Goal: Answer question/provide support: Share knowledge or assist other users

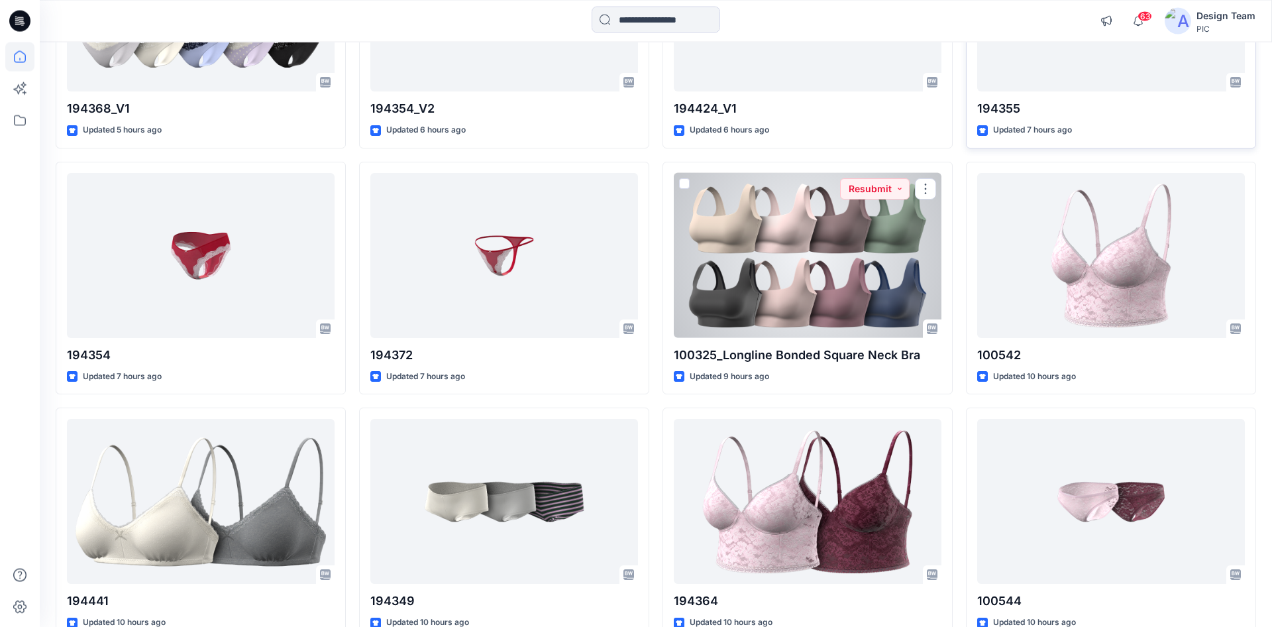
scroll to position [159, 0]
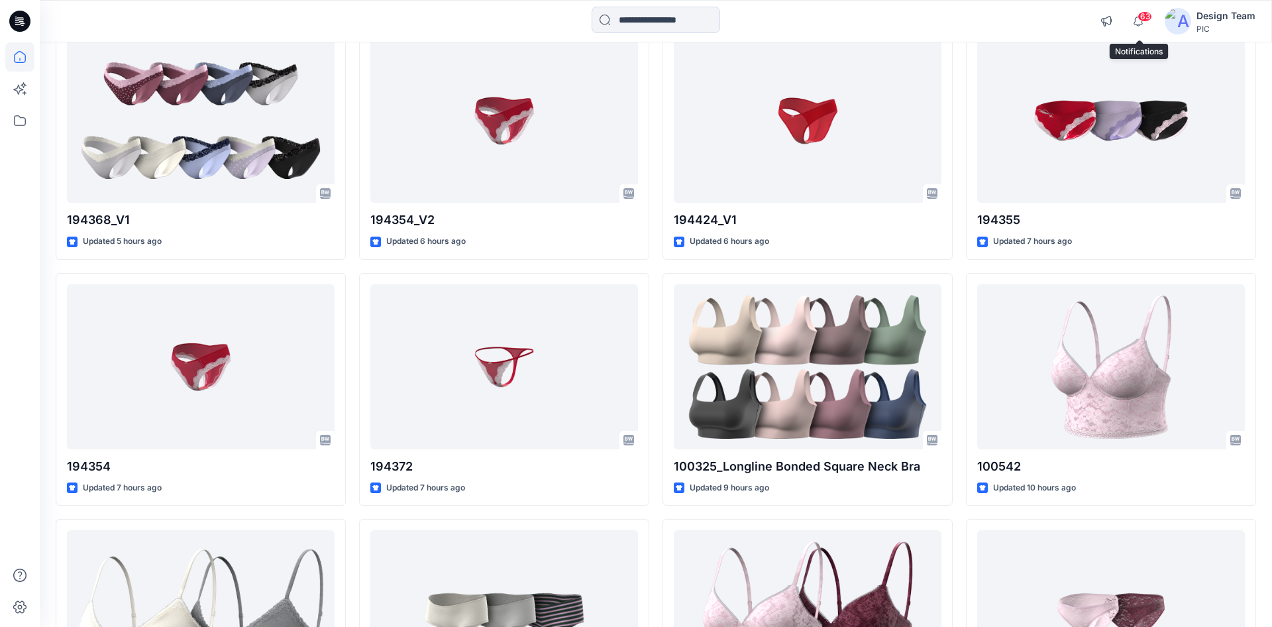
click at [1142, 21] on span "63" at bounding box center [1145, 16] width 15 height 11
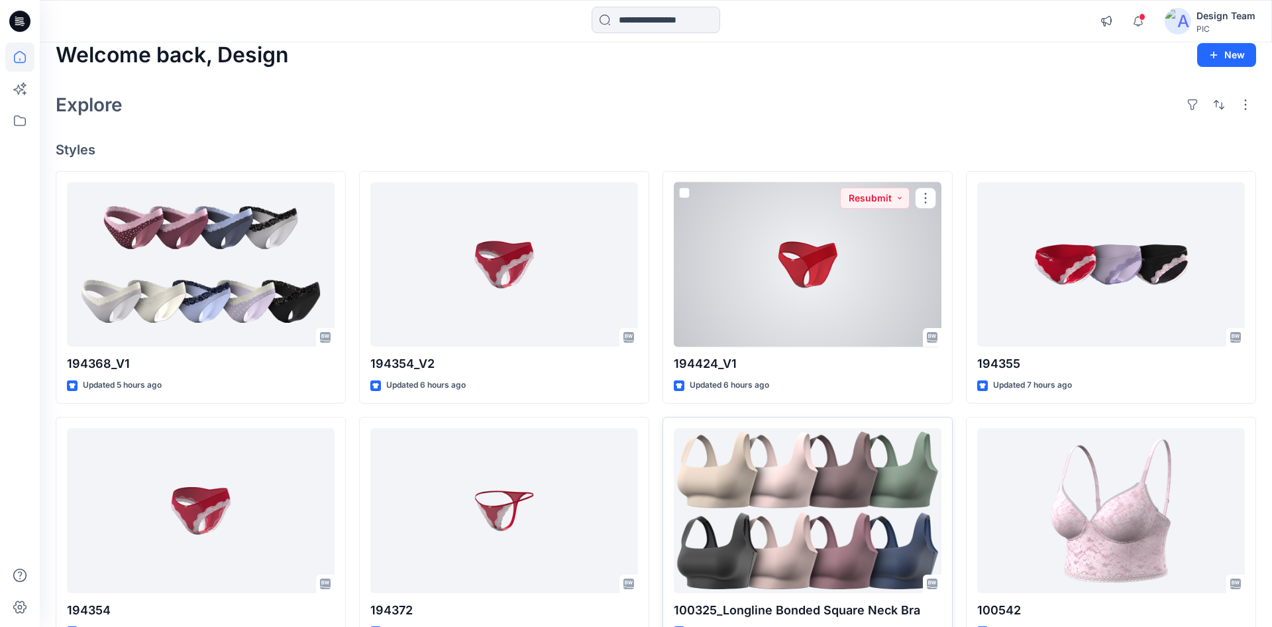
scroll to position [80, 0]
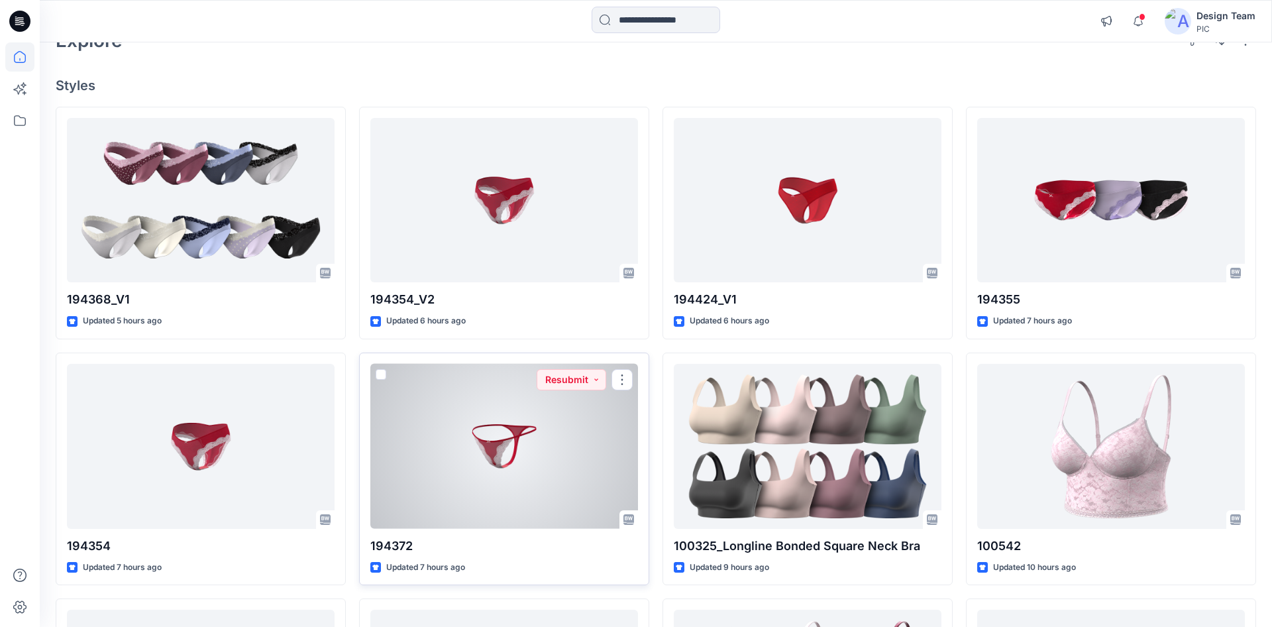
click at [530, 371] on div at bounding box center [504, 446] width 268 height 165
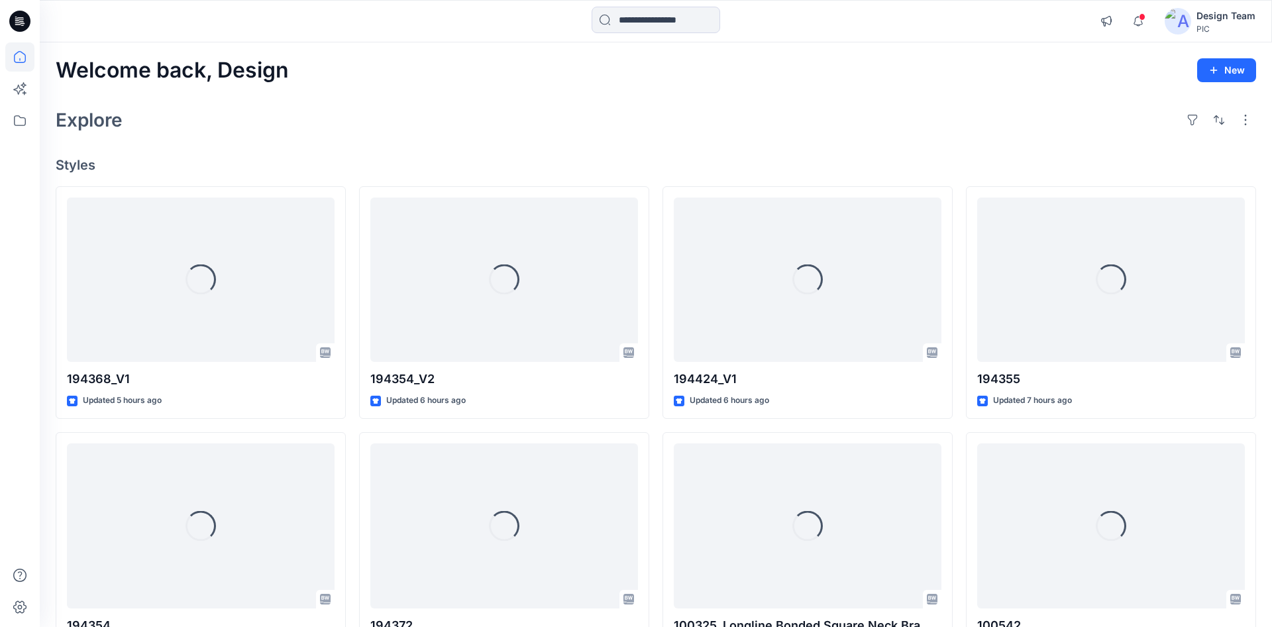
scroll to position [80, 0]
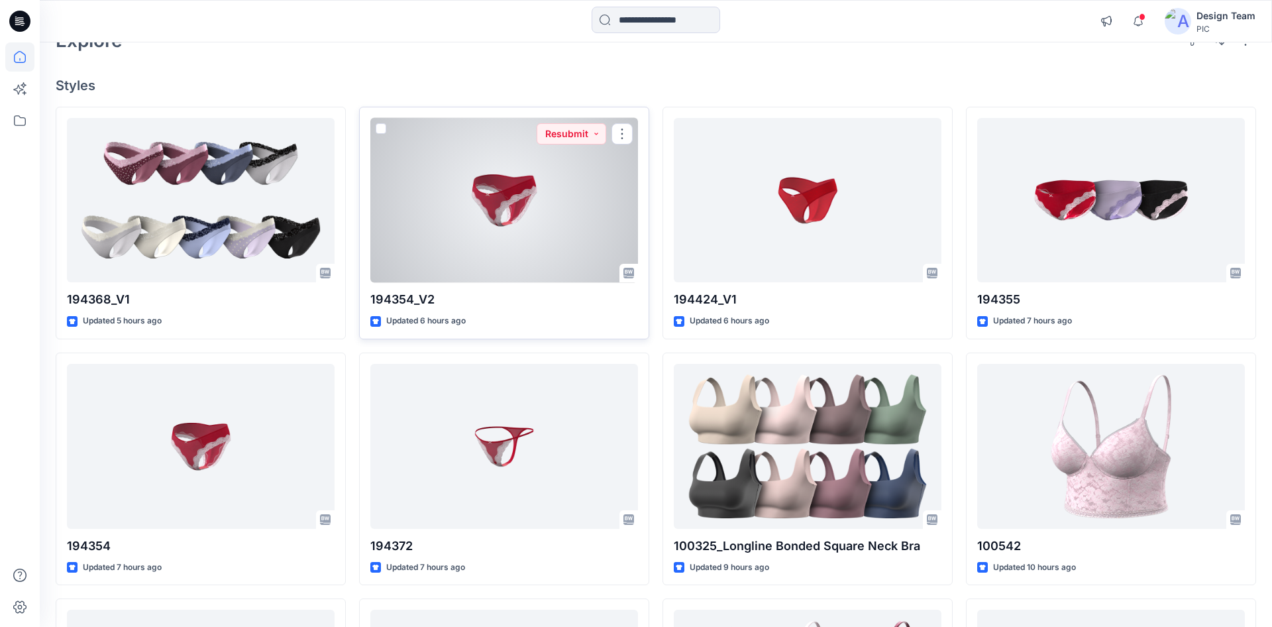
click at [571, 185] on div at bounding box center [504, 200] width 268 height 165
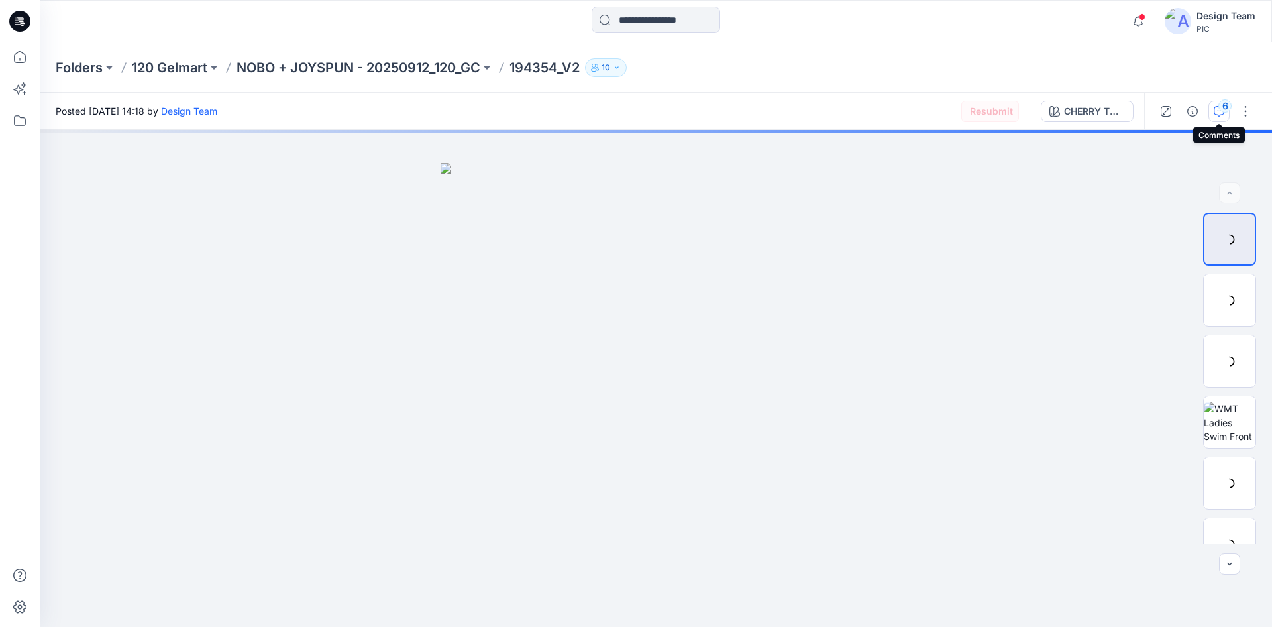
click at [1215, 113] on icon "button" at bounding box center [1219, 111] width 11 height 11
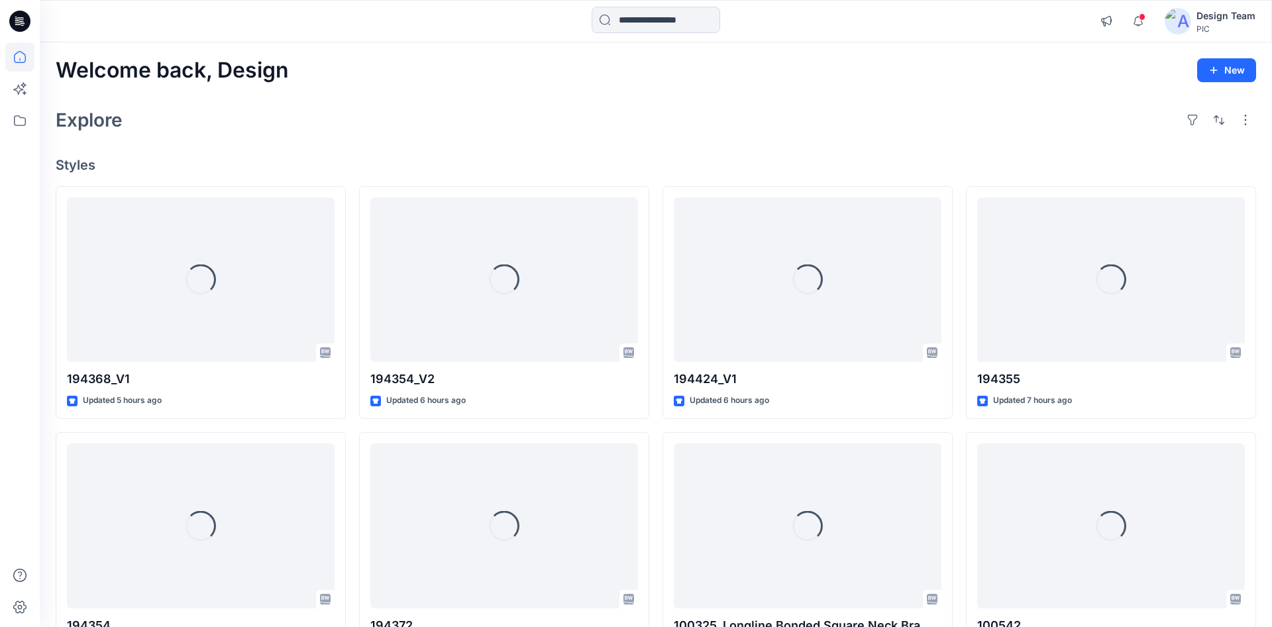
scroll to position [80, 0]
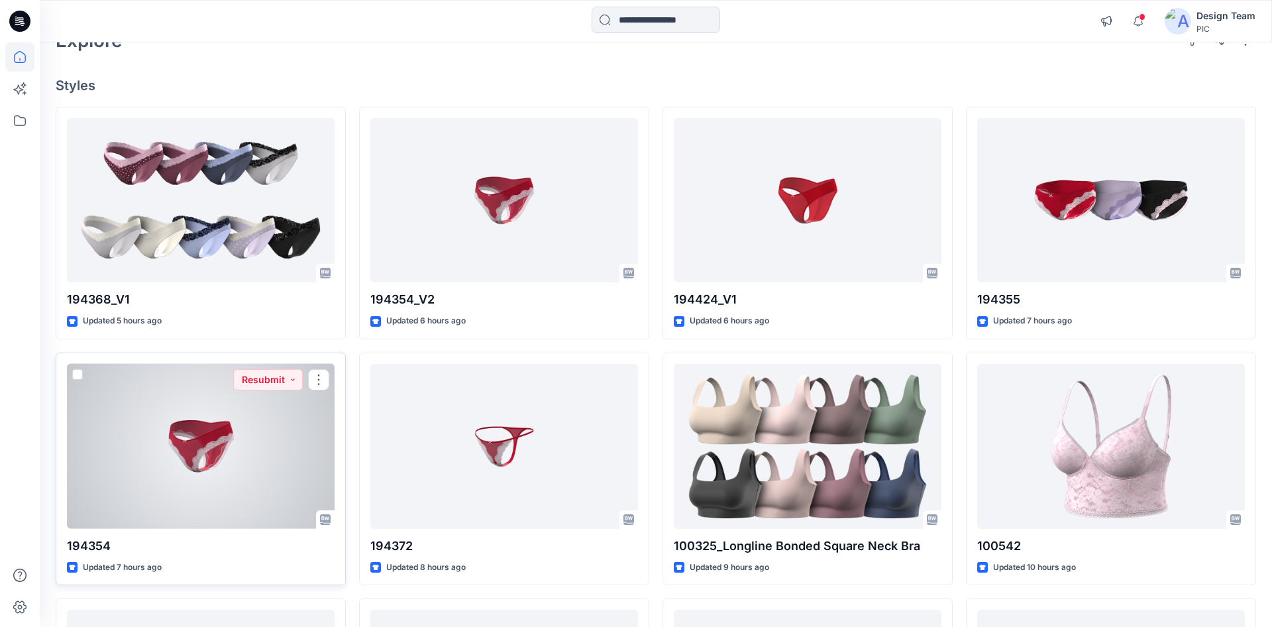
click at [204, 434] on div at bounding box center [201, 446] width 268 height 165
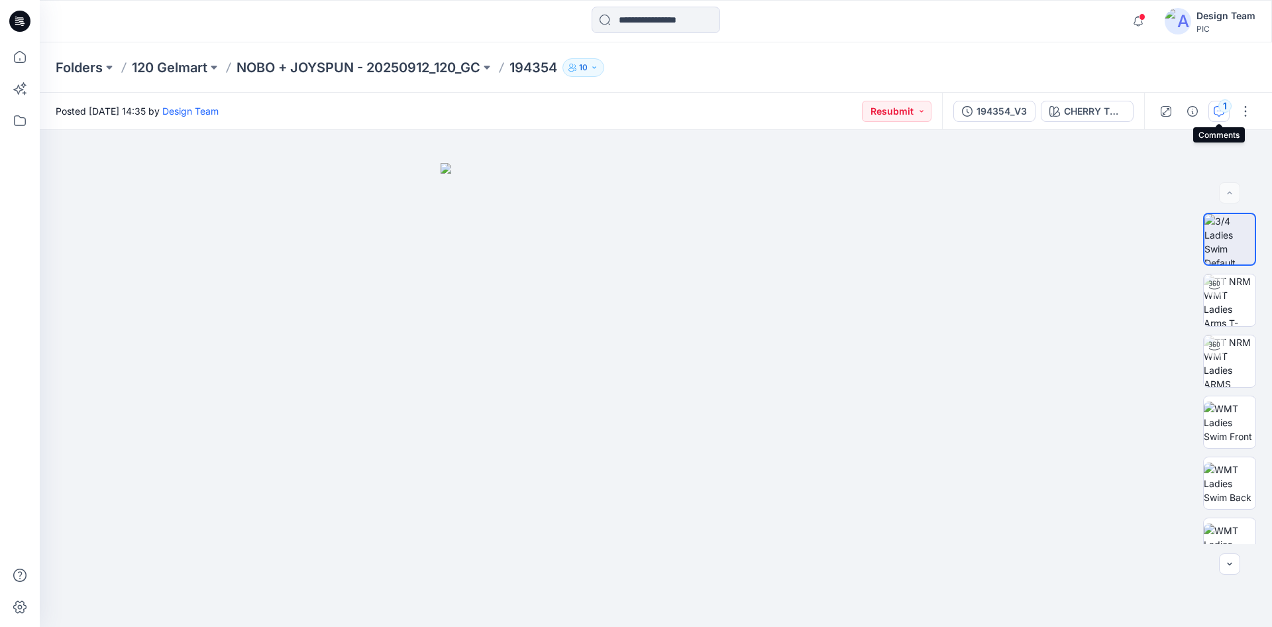
click at [1217, 115] on icon "button" at bounding box center [1219, 111] width 11 height 11
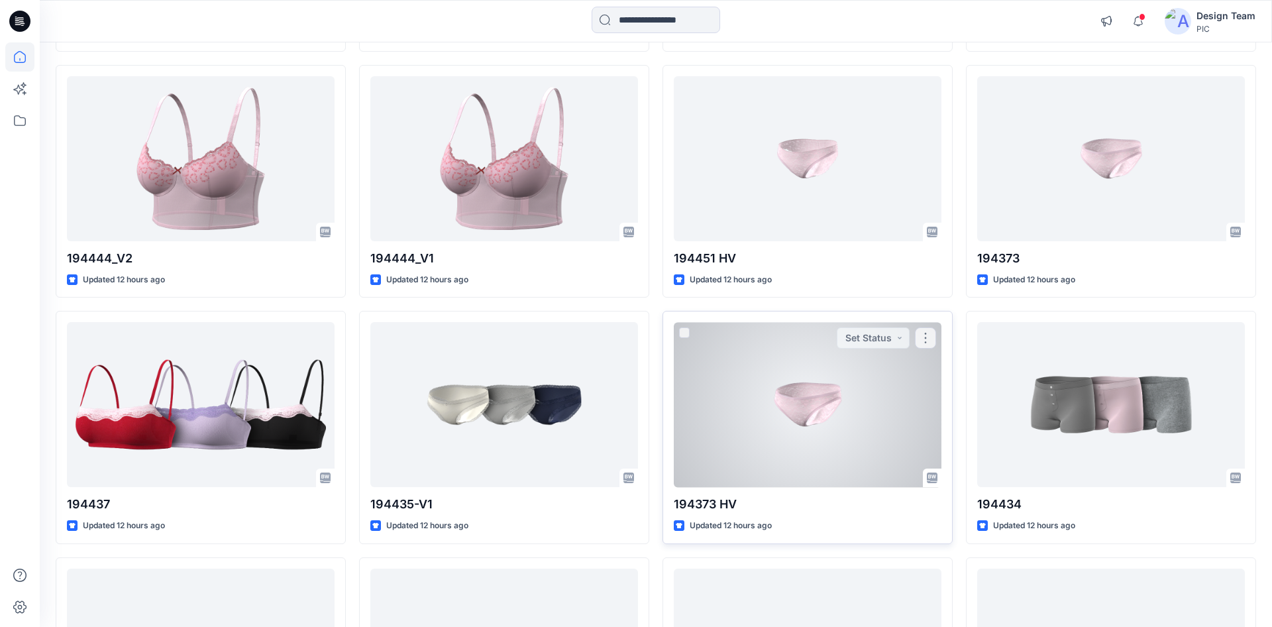
scroll to position [1590, 0]
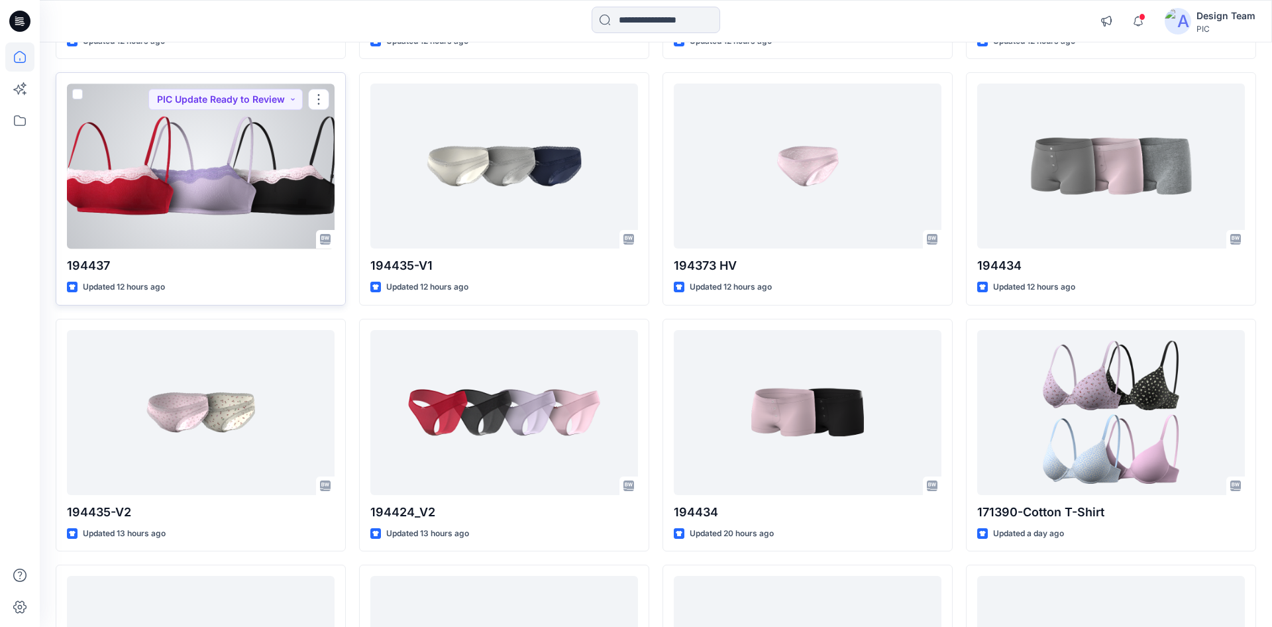
click at [198, 187] on div at bounding box center [201, 165] width 268 height 165
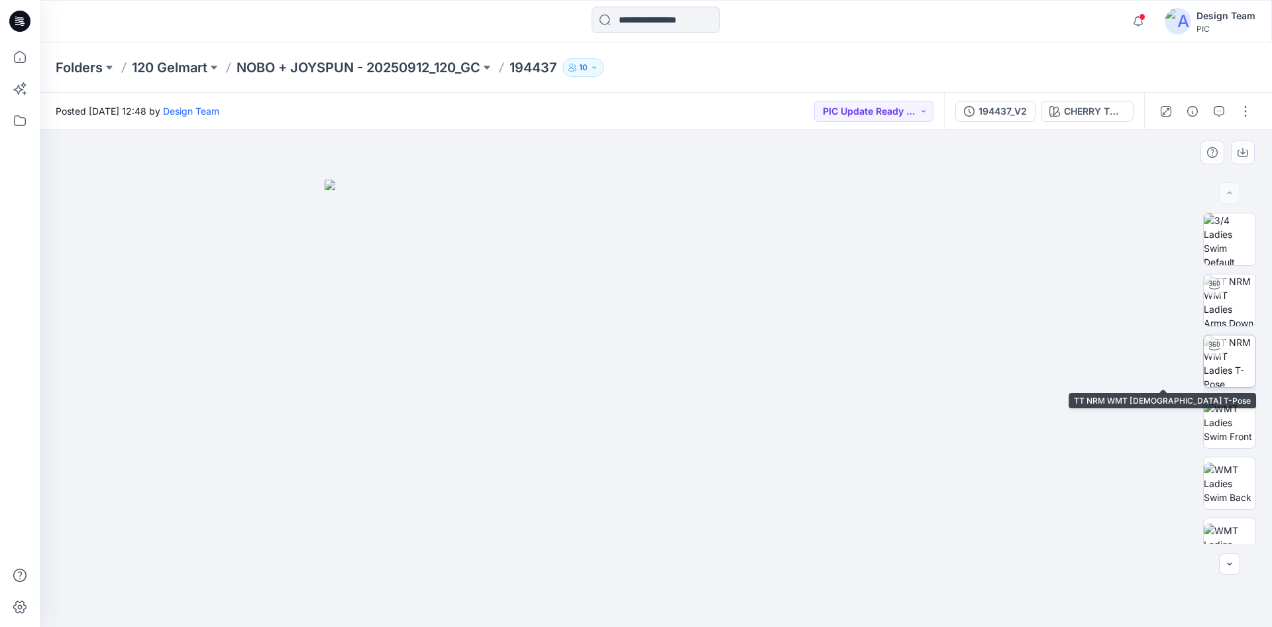
click at [1241, 358] on img at bounding box center [1230, 361] width 52 height 52
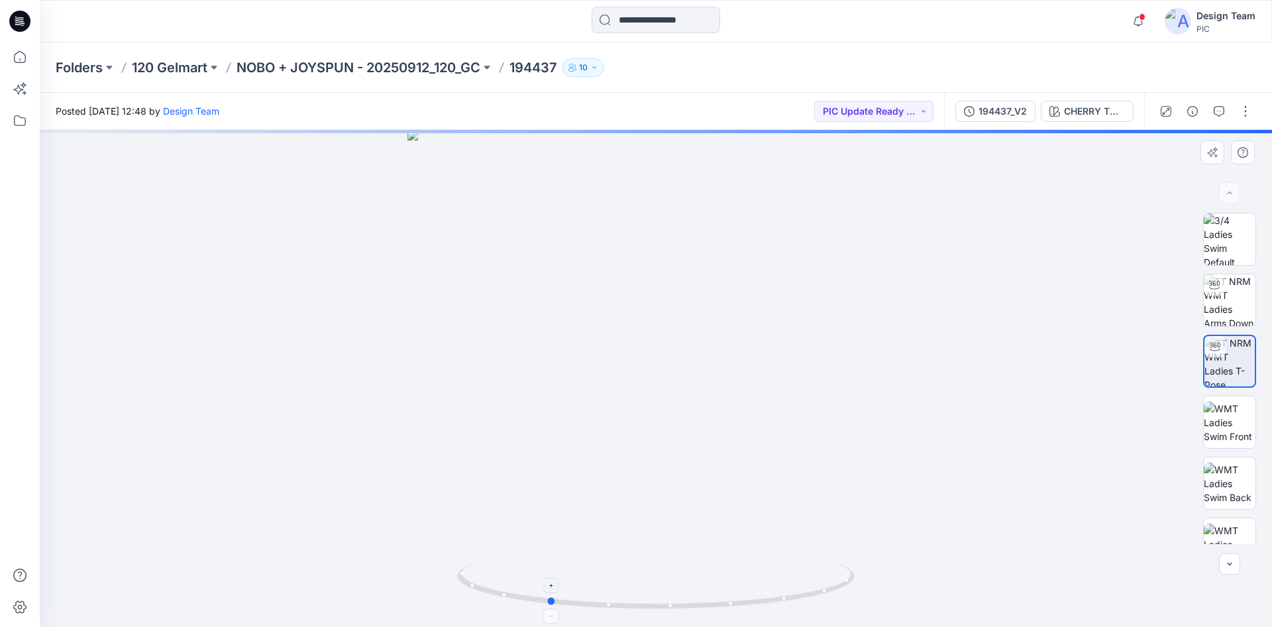
drag, startPoint x: 787, startPoint y: 597, endPoint x: 679, endPoint y: 608, distance: 108.6
click at [679, 608] on icon at bounding box center [657, 588] width 401 height 50
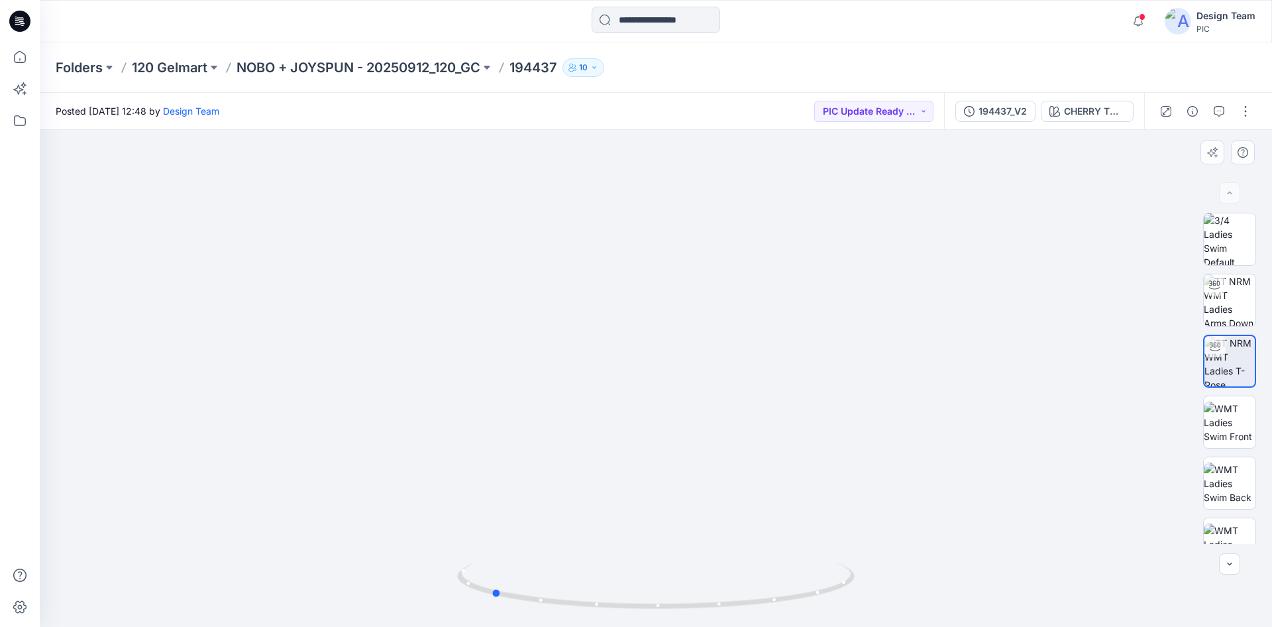
drag, startPoint x: 605, startPoint y: 605, endPoint x: 946, endPoint y: 607, distance: 340.6
click at [946, 607] on div at bounding box center [656, 378] width 1232 height 497
drag, startPoint x: 647, startPoint y: 602, endPoint x: 637, endPoint y: 576, distance: 27.9
click at [637, 576] on icon at bounding box center [657, 588] width 401 height 50
click at [27, 23] on icon at bounding box center [19, 21] width 21 height 21
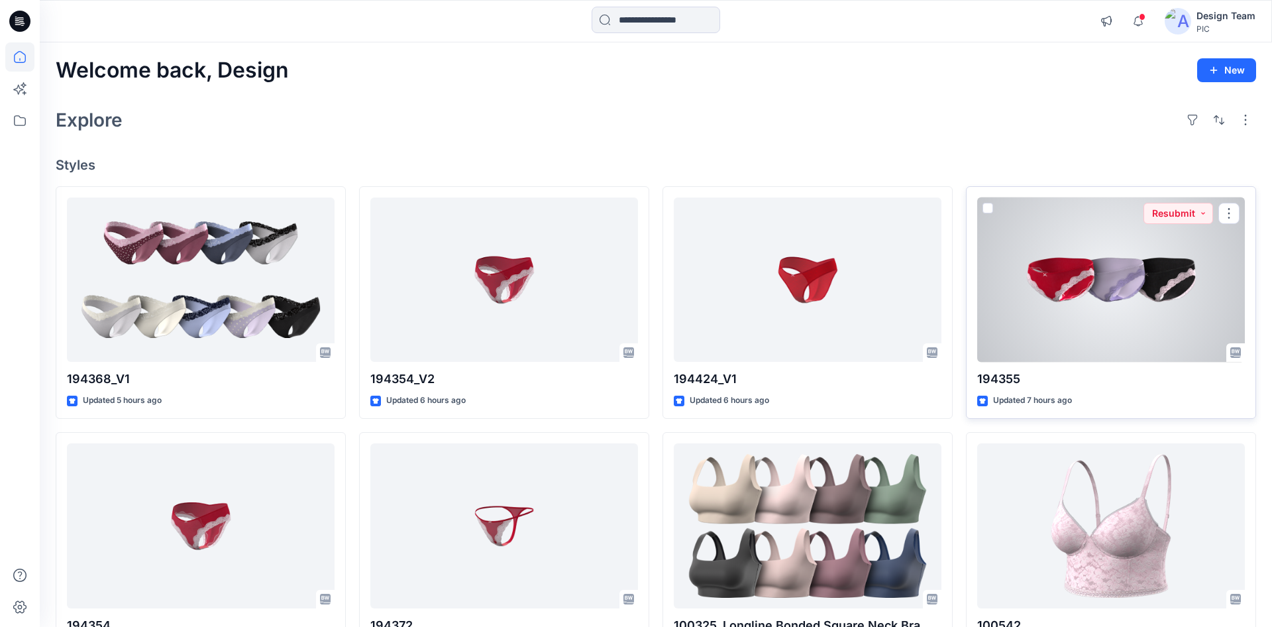
click at [1019, 305] on div at bounding box center [1111, 279] width 268 height 165
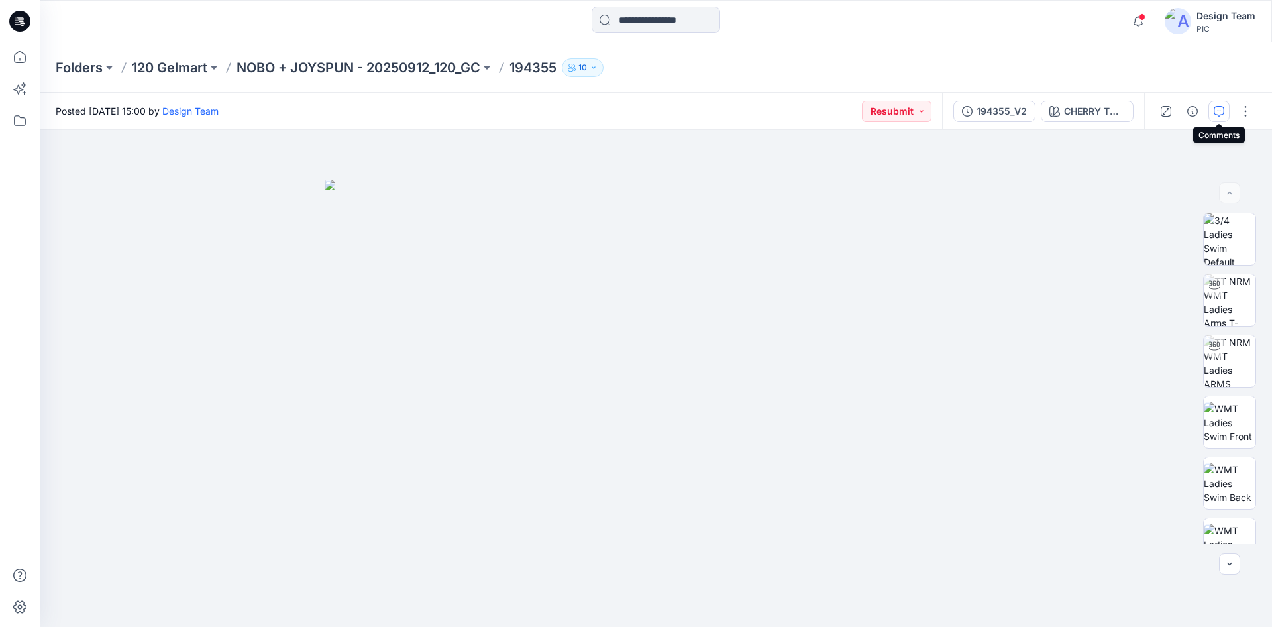
click at [1215, 113] on icon "button" at bounding box center [1219, 111] width 11 height 11
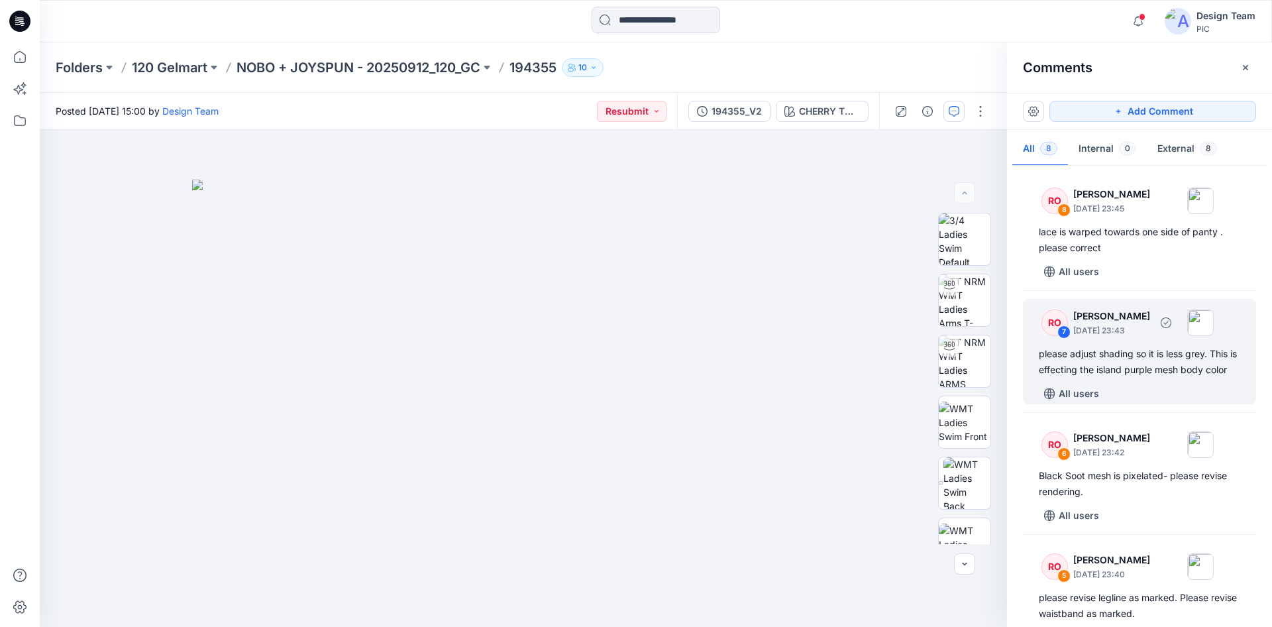
click at [1109, 346] on div "RO 7 [PERSON_NAME] [DATE] 23:43 please adjust shading so it is less grey. This …" at bounding box center [1139, 351] width 233 height 105
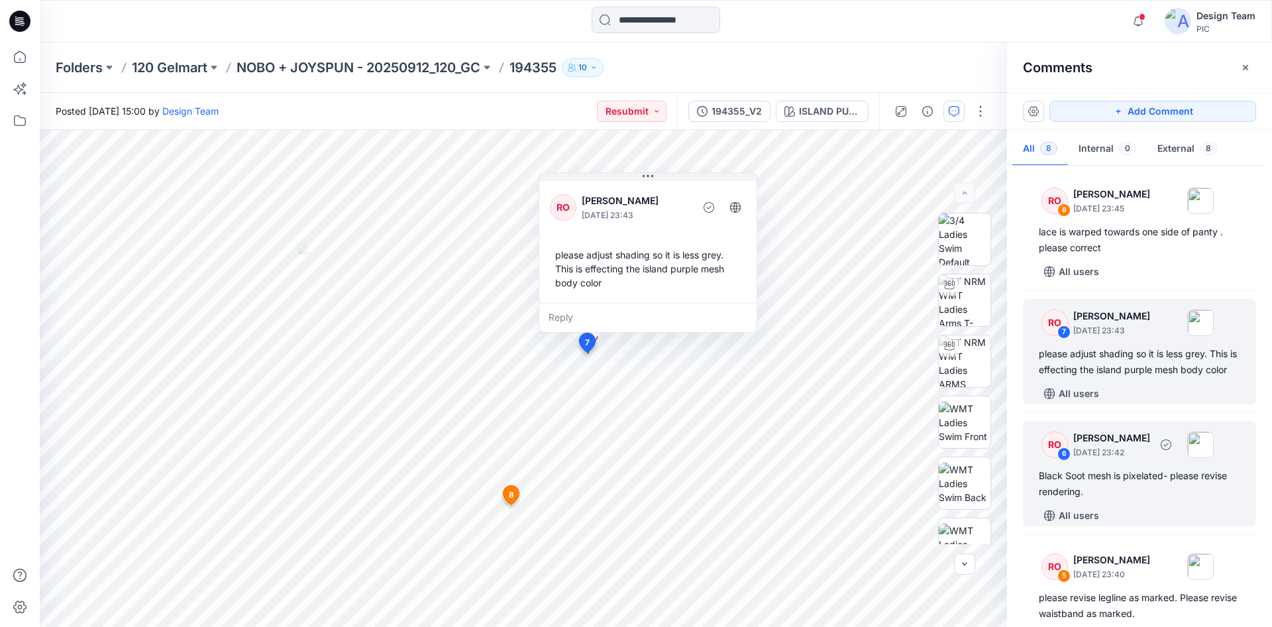
drag, startPoint x: 1135, startPoint y: 497, endPoint x: 1131, endPoint y: 491, distance: 7.2
click at [1132, 498] on div "Black Soot mesh is pixelated- please revise rendering." at bounding box center [1139, 484] width 201 height 32
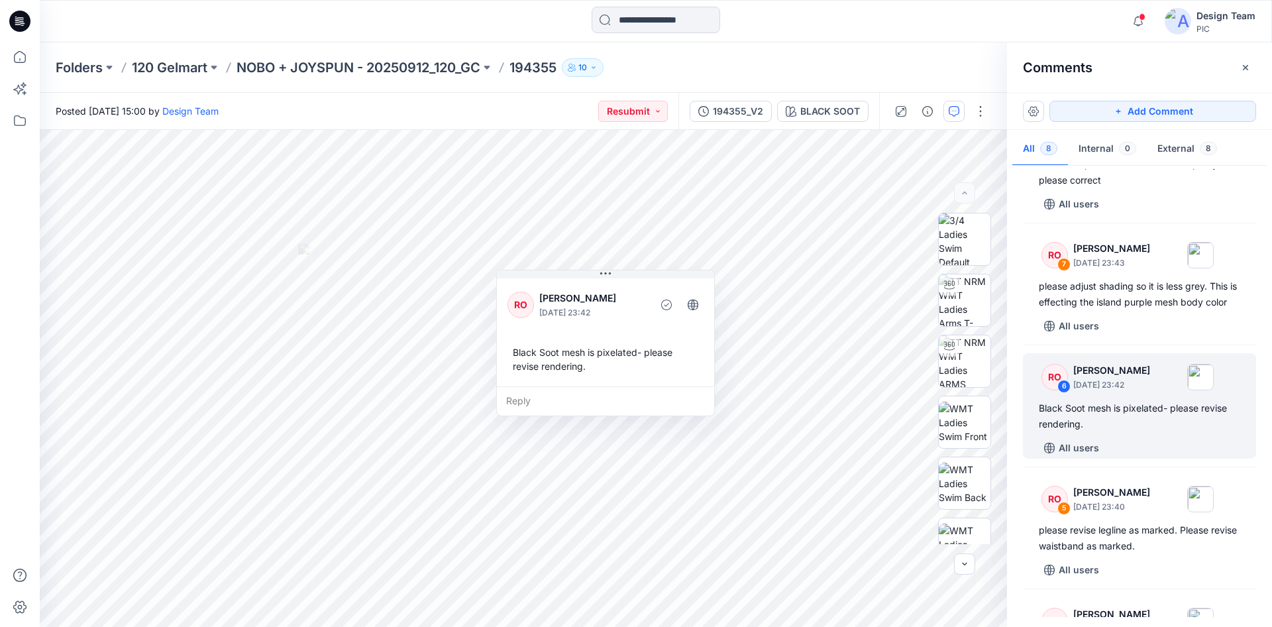
scroll to position [135, 0]
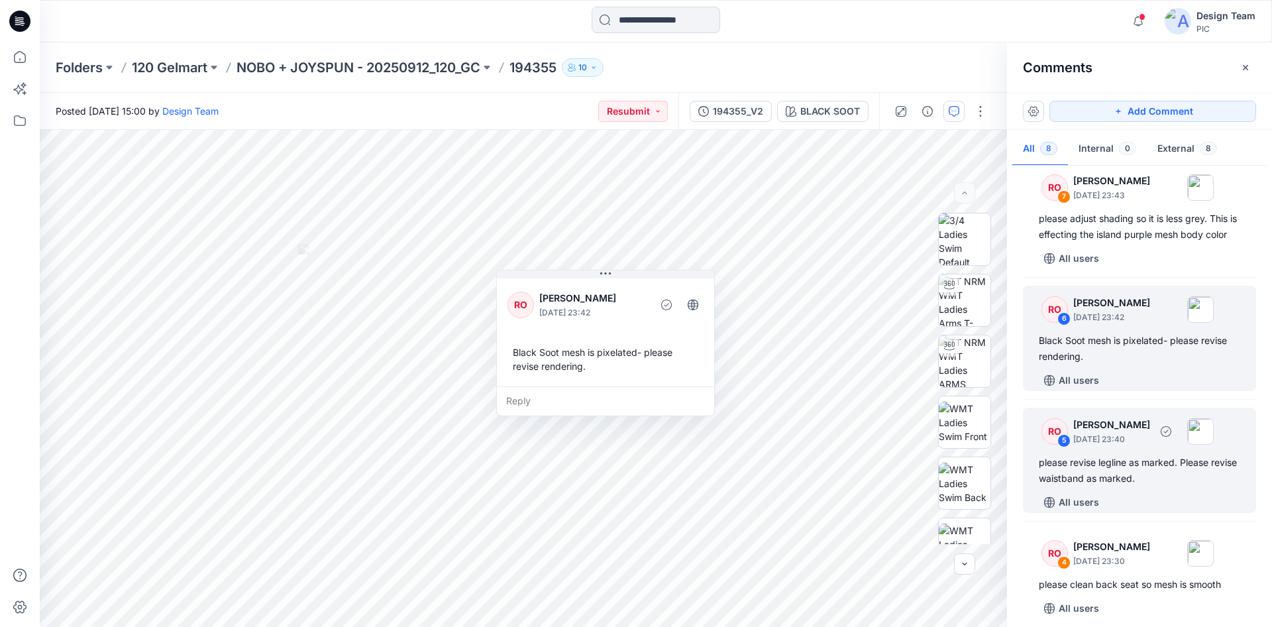
click at [1124, 460] on div "please revise legline as marked. Please revise waistband as marked." at bounding box center [1139, 471] width 201 height 32
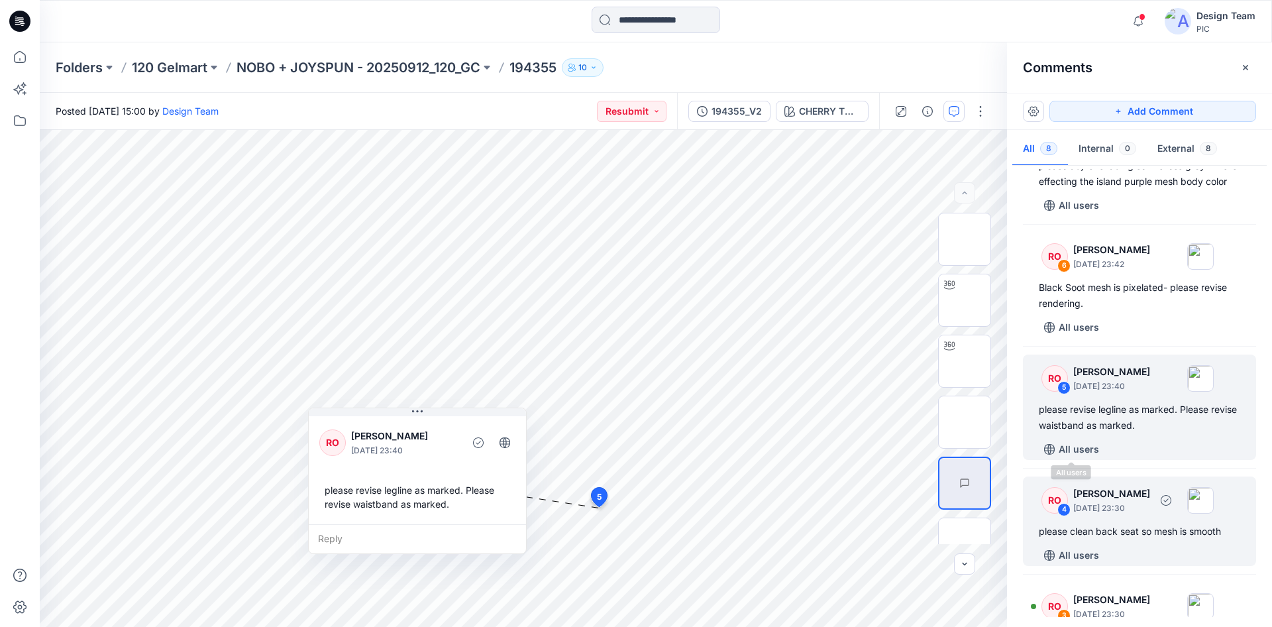
scroll to position [203, 0]
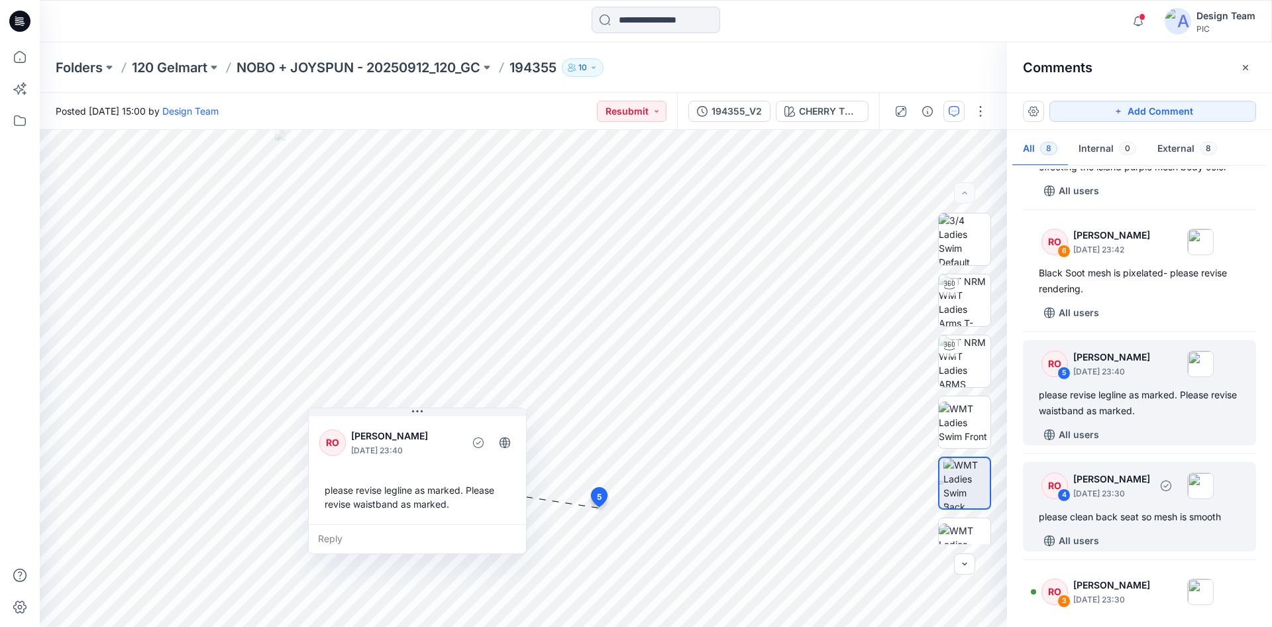
click at [1124, 535] on div "All users" at bounding box center [1147, 540] width 217 height 21
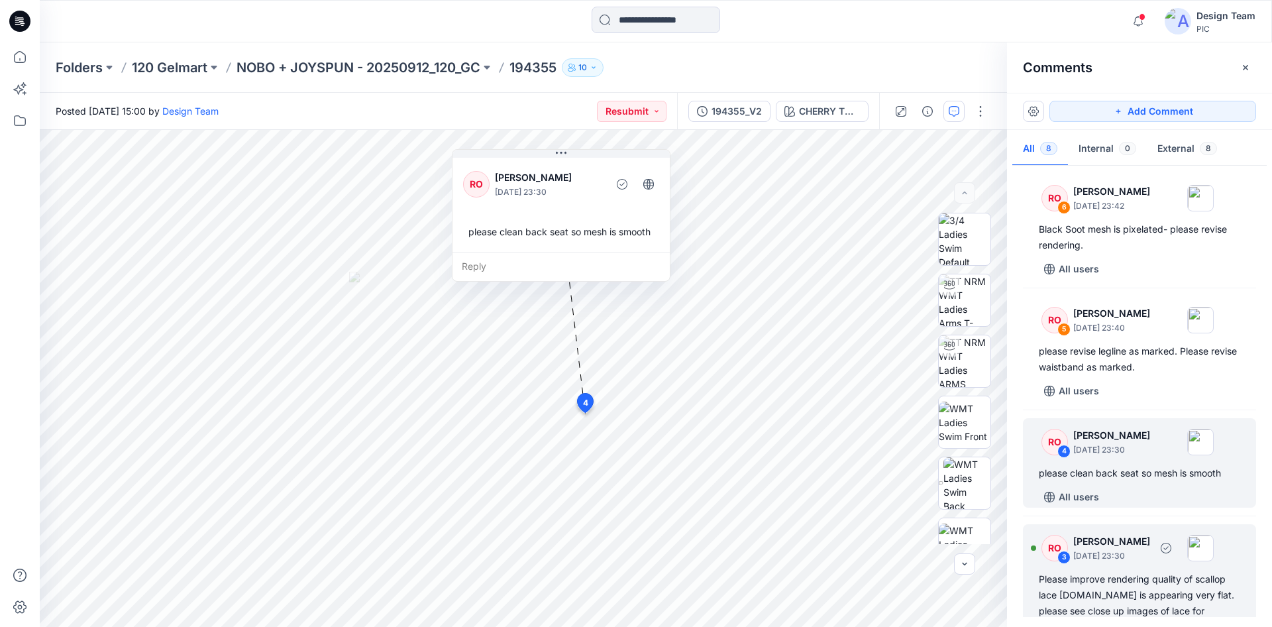
scroll to position [270, 0]
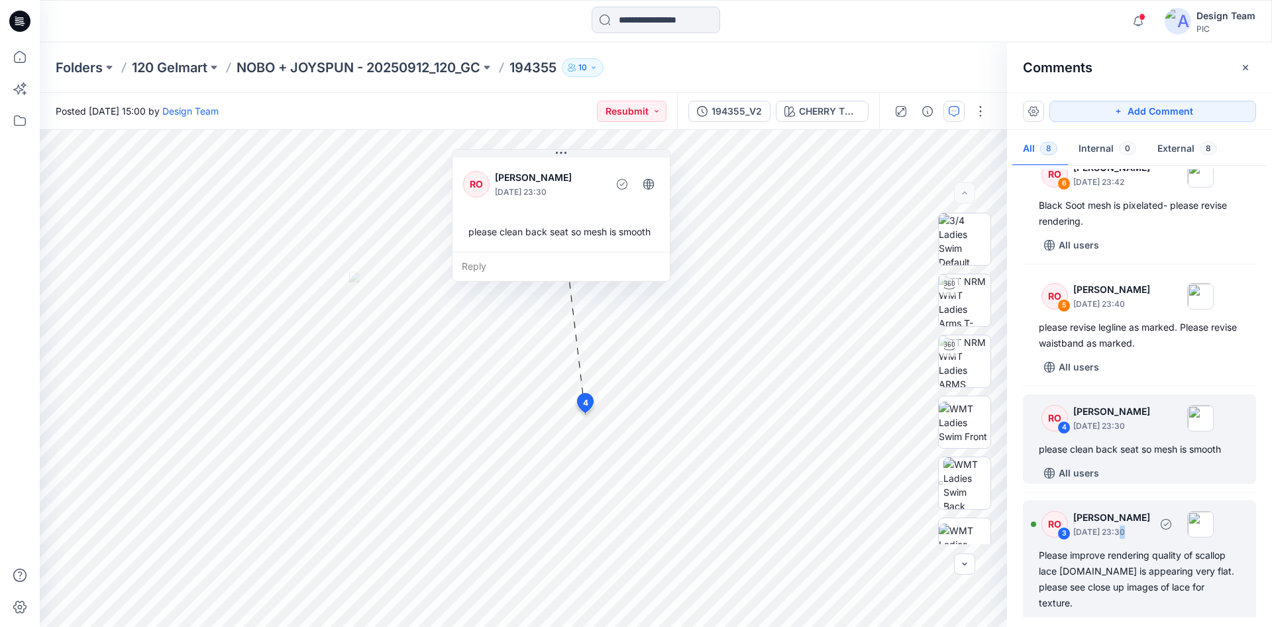
click at [1119, 542] on div "RO 3 [PERSON_NAME] [DATE] 23:30 Please improve rendering quality of scallop lac…" at bounding box center [1139, 568] width 233 height 137
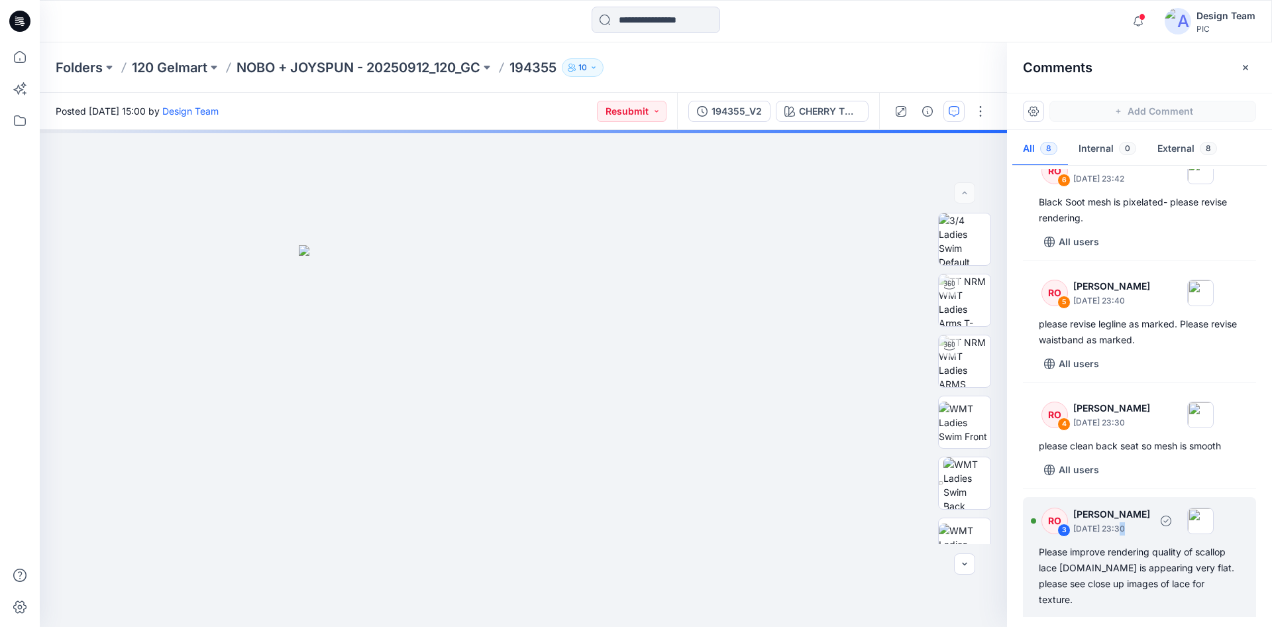
scroll to position [275, 0]
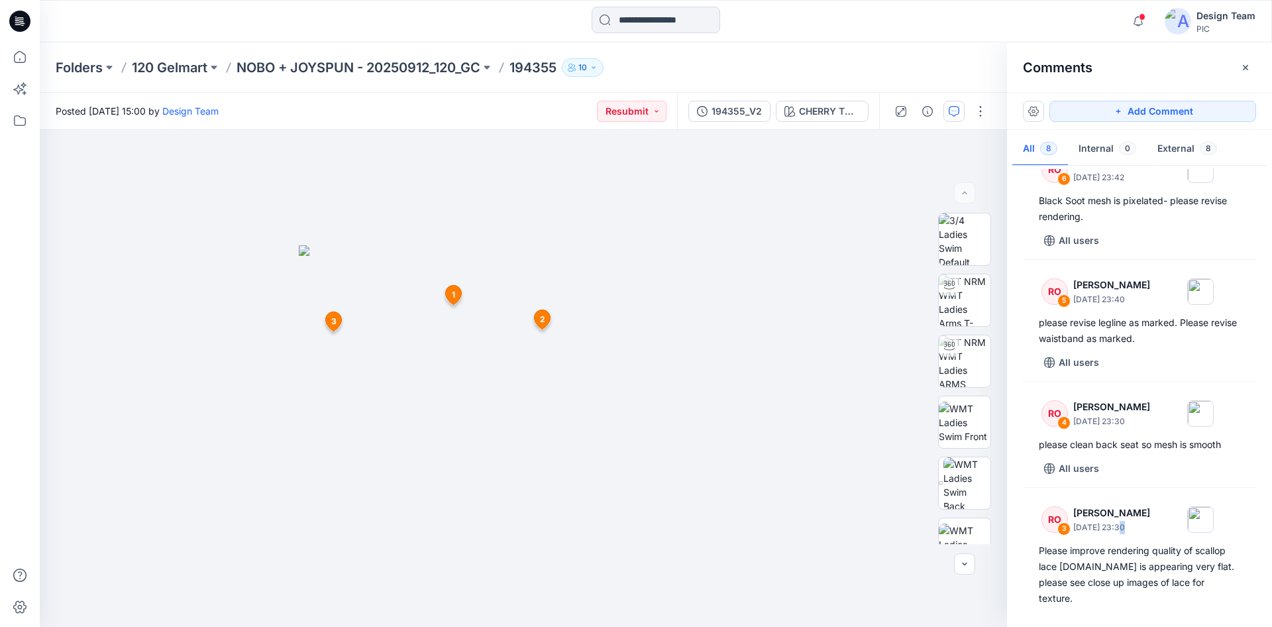
click at [19, 29] on icon at bounding box center [19, 21] width 21 height 21
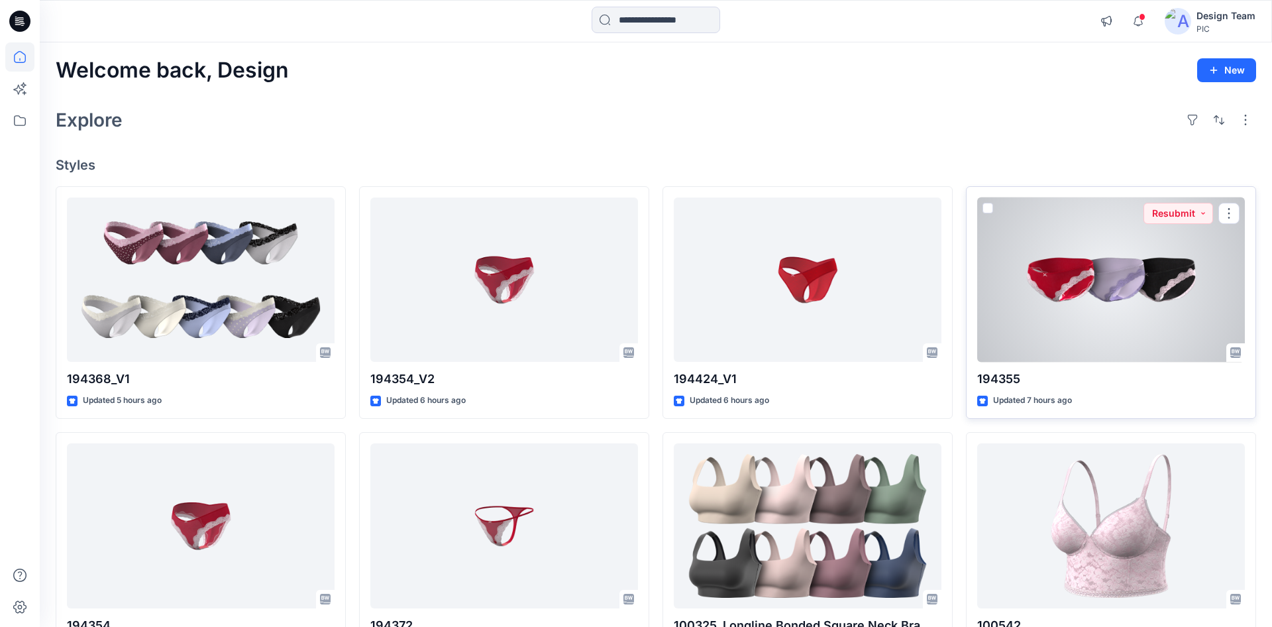
click at [1115, 274] on div at bounding box center [1111, 279] width 268 height 165
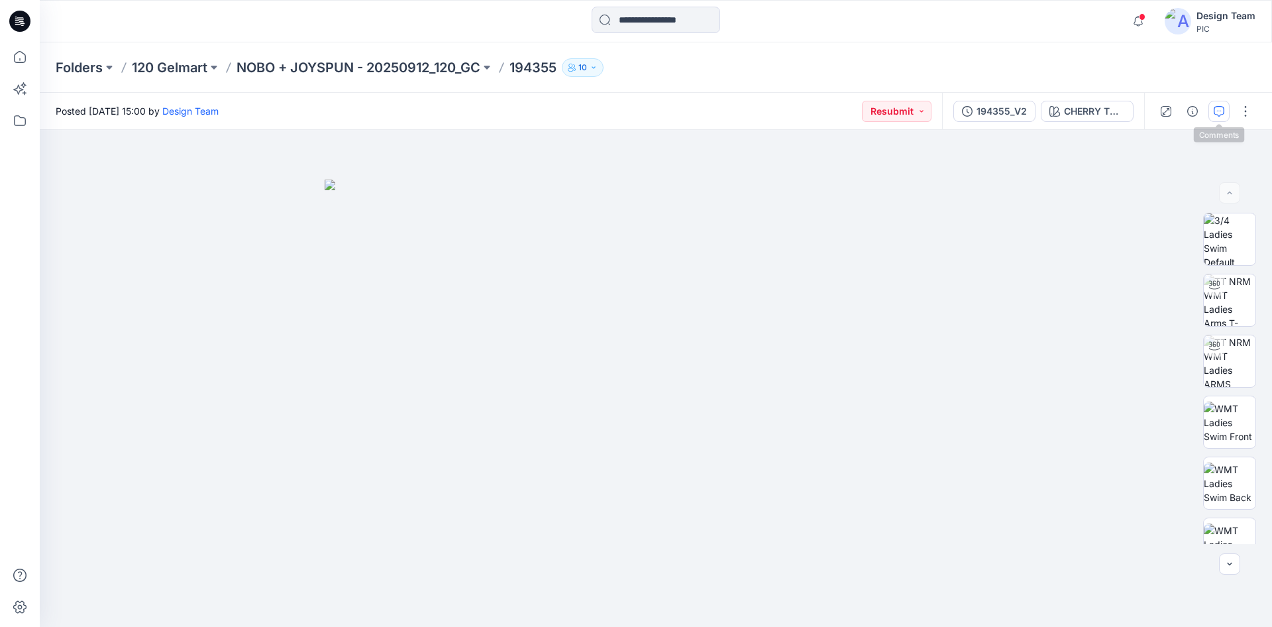
click at [1217, 118] on button "button" at bounding box center [1219, 111] width 21 height 21
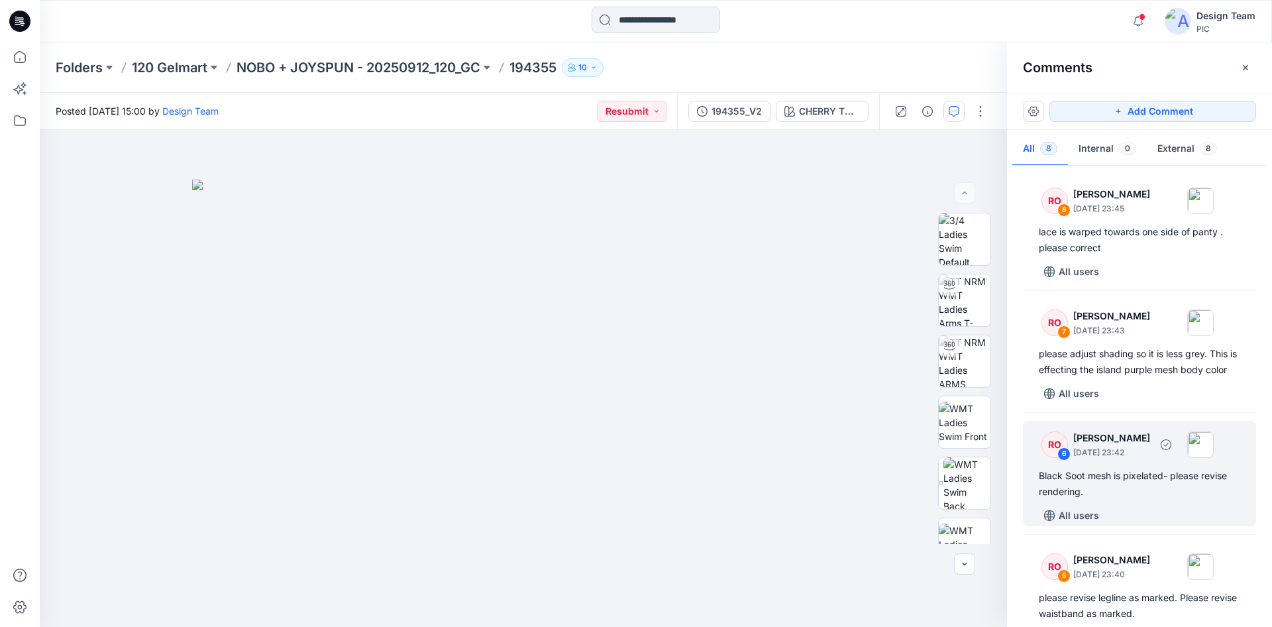
click at [1117, 484] on div "Black Soot mesh is pixelated- please revise rendering." at bounding box center [1139, 484] width 201 height 32
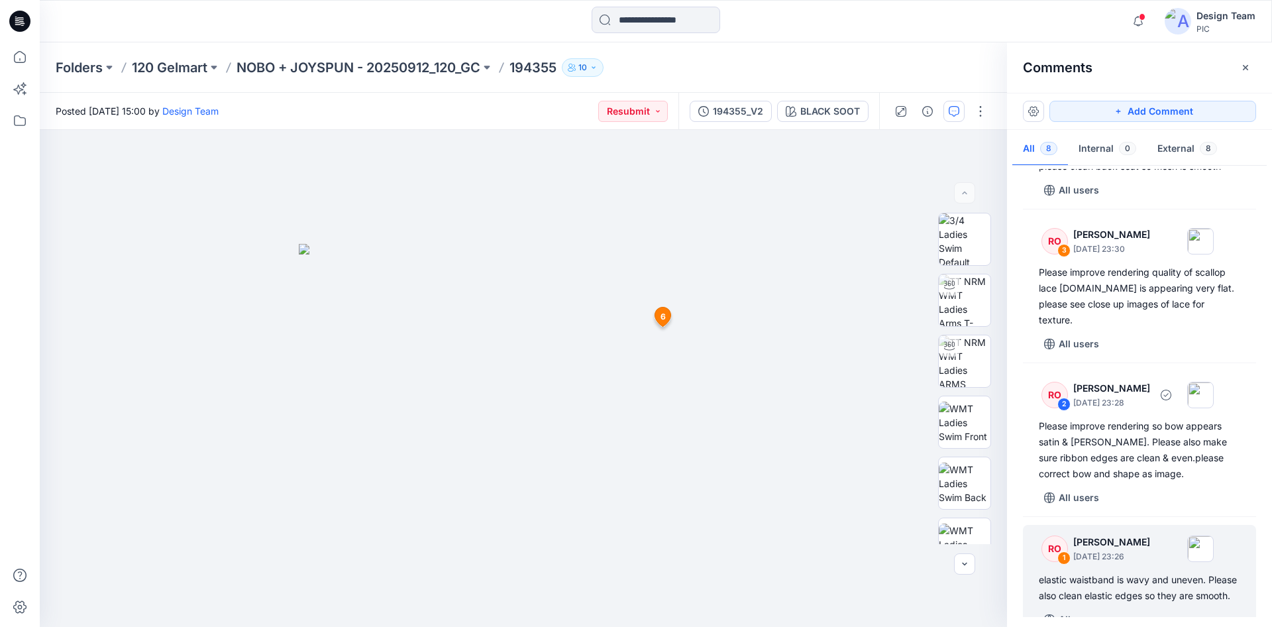
scroll to position [559, 0]
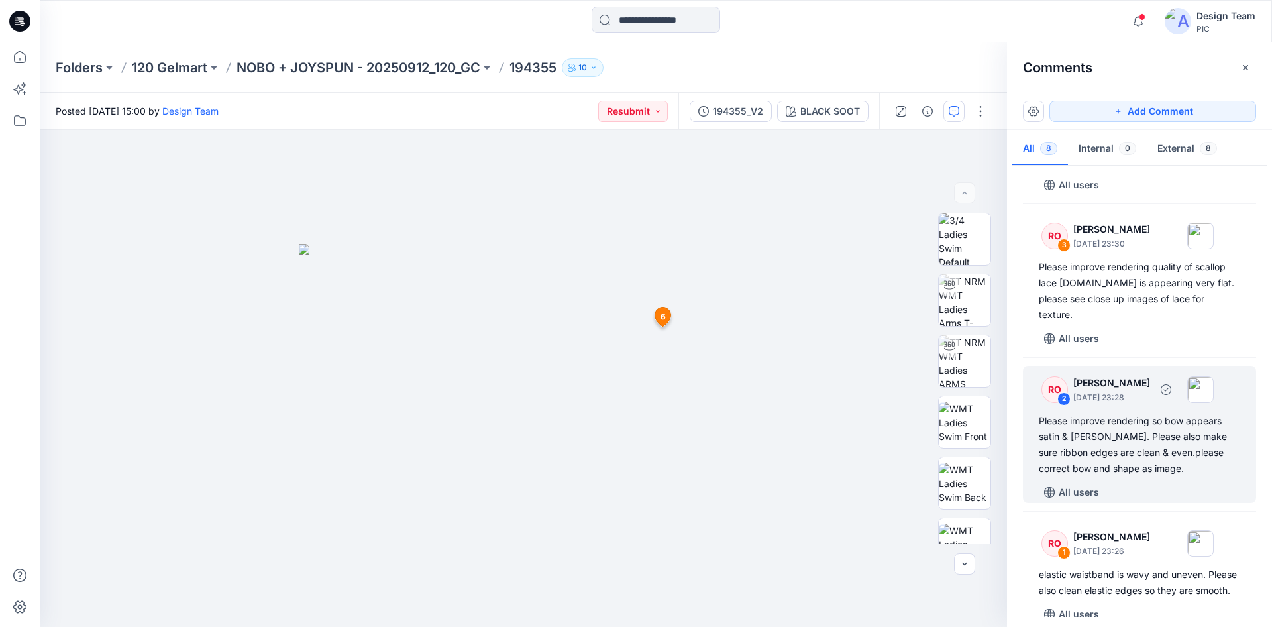
click at [1122, 459] on div "Please improve rendering so bow appears satin & [PERSON_NAME]. Please also make…" at bounding box center [1139, 445] width 201 height 64
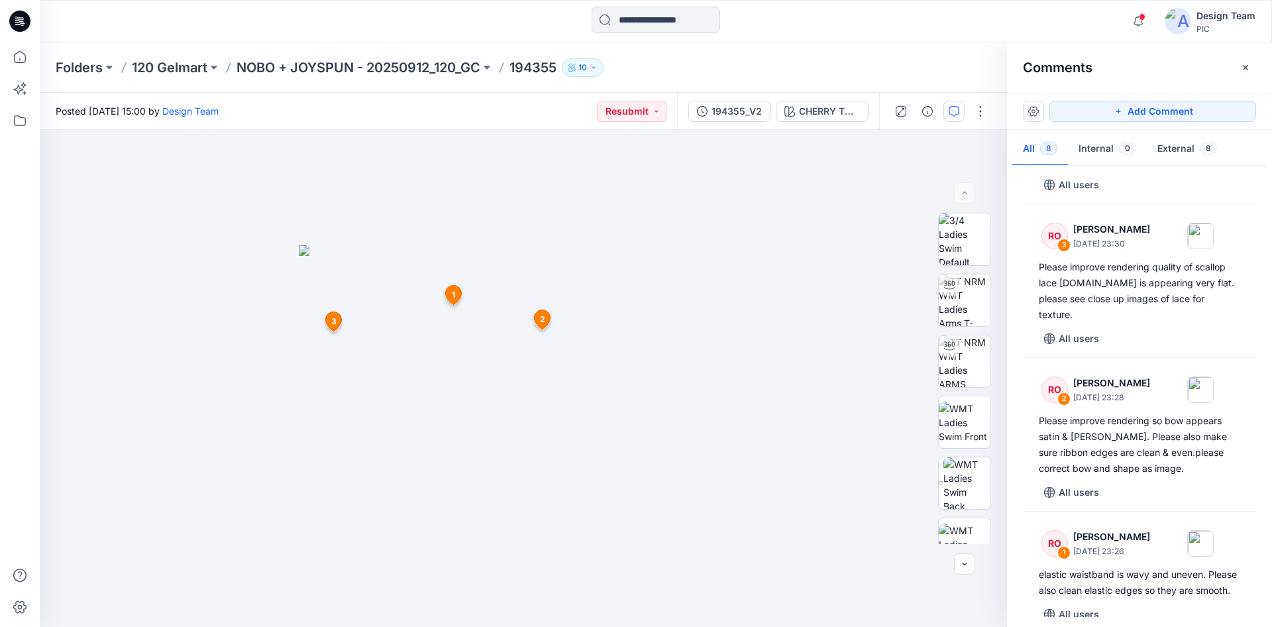
click at [15, 9] on icon at bounding box center [19, 21] width 21 height 42
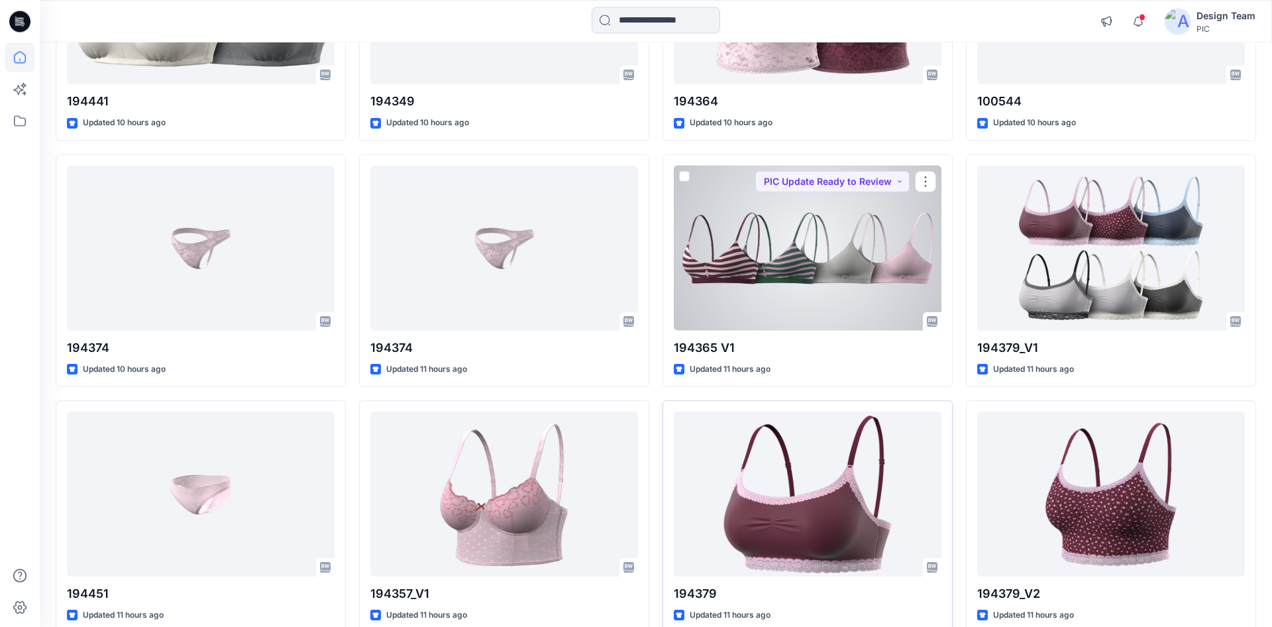
scroll to position [795, 0]
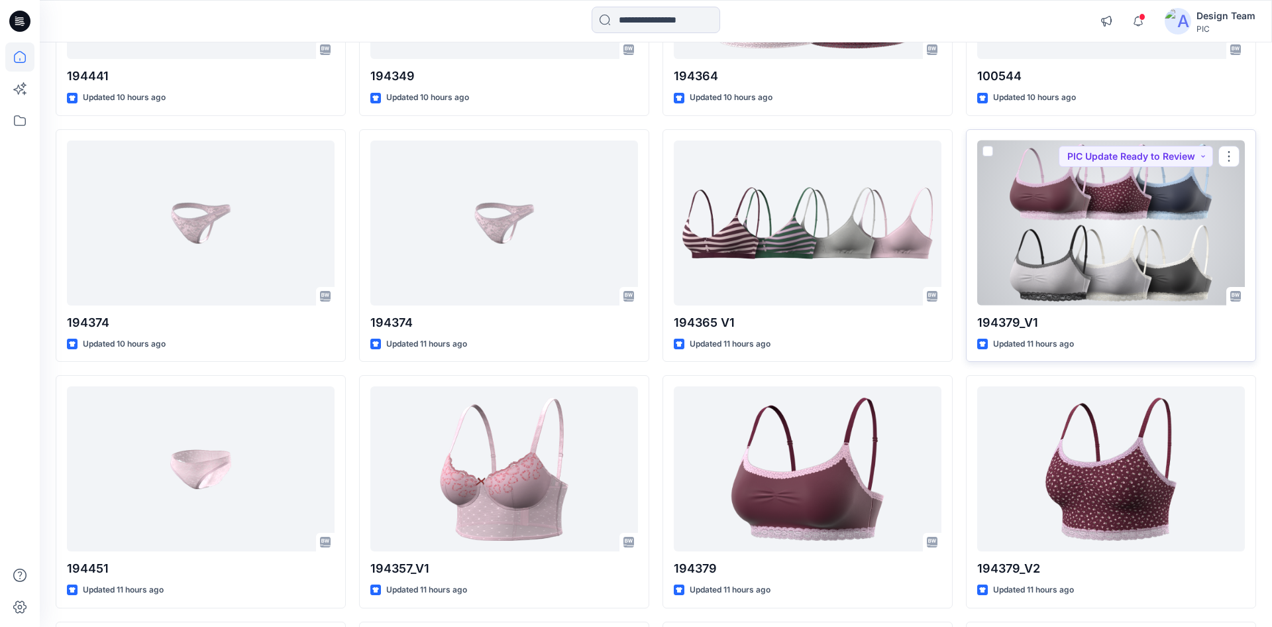
click at [1066, 278] on div at bounding box center [1111, 222] width 268 height 165
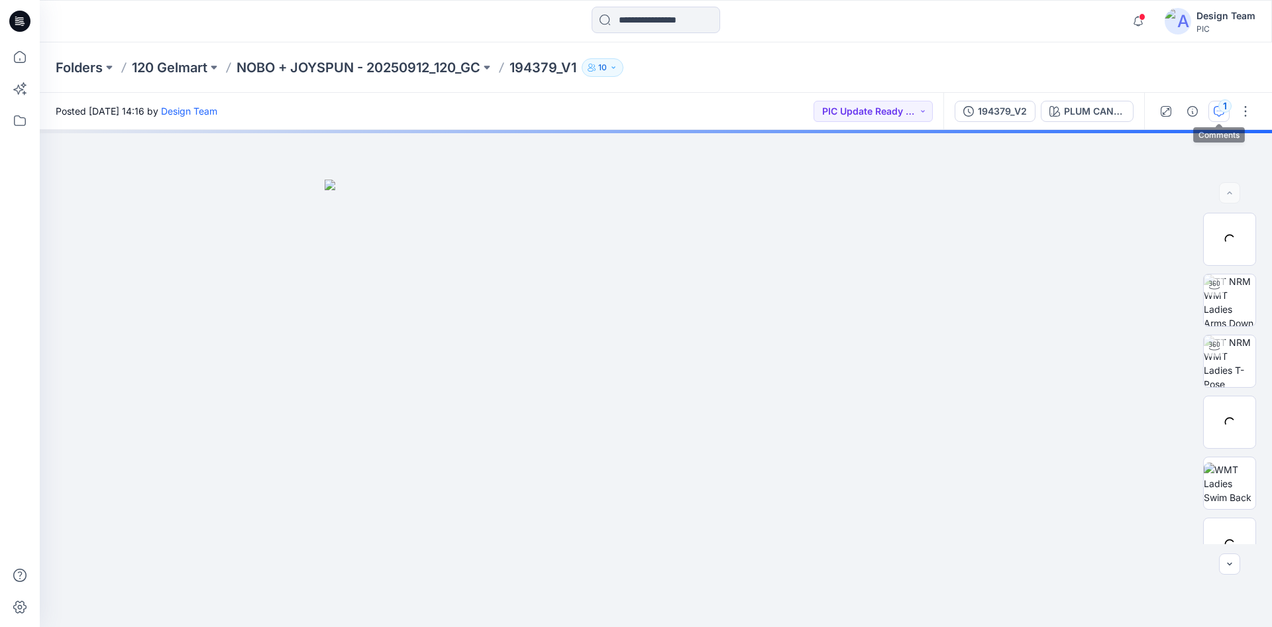
click at [1217, 107] on icon "button" at bounding box center [1219, 111] width 11 height 11
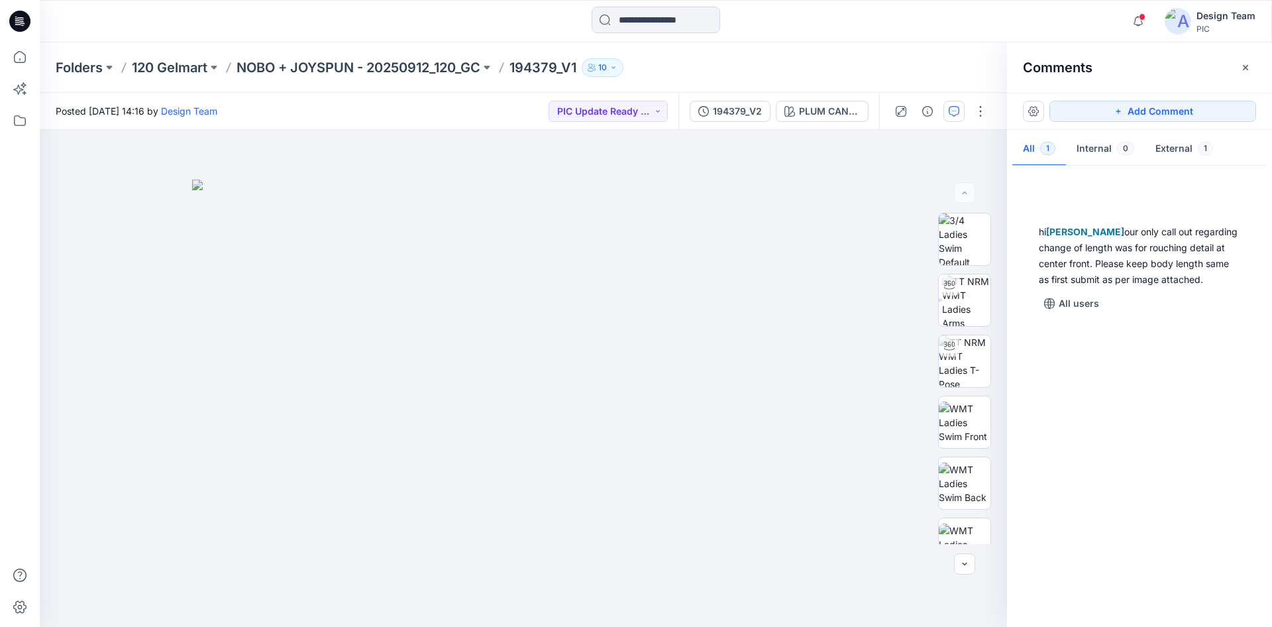
click at [1218, 113] on button "Add Comment" at bounding box center [1153, 111] width 207 height 21
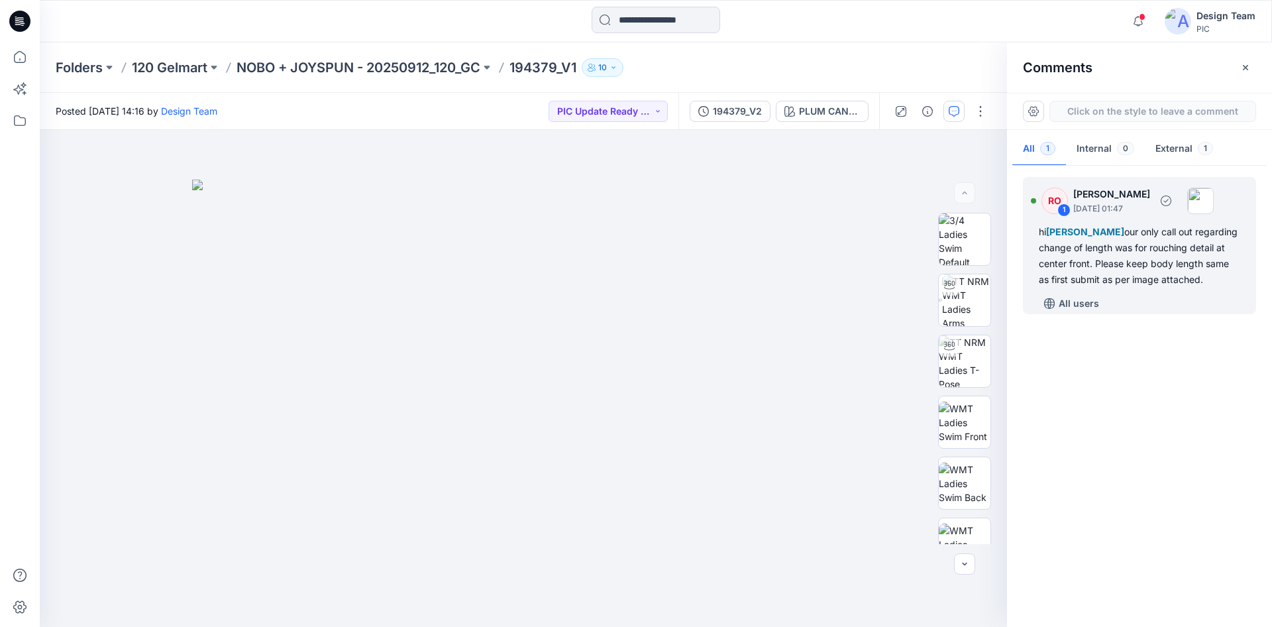
click at [1088, 270] on div "hi [PERSON_NAME] our only call out regarding change of length was for rouching …" at bounding box center [1139, 256] width 201 height 64
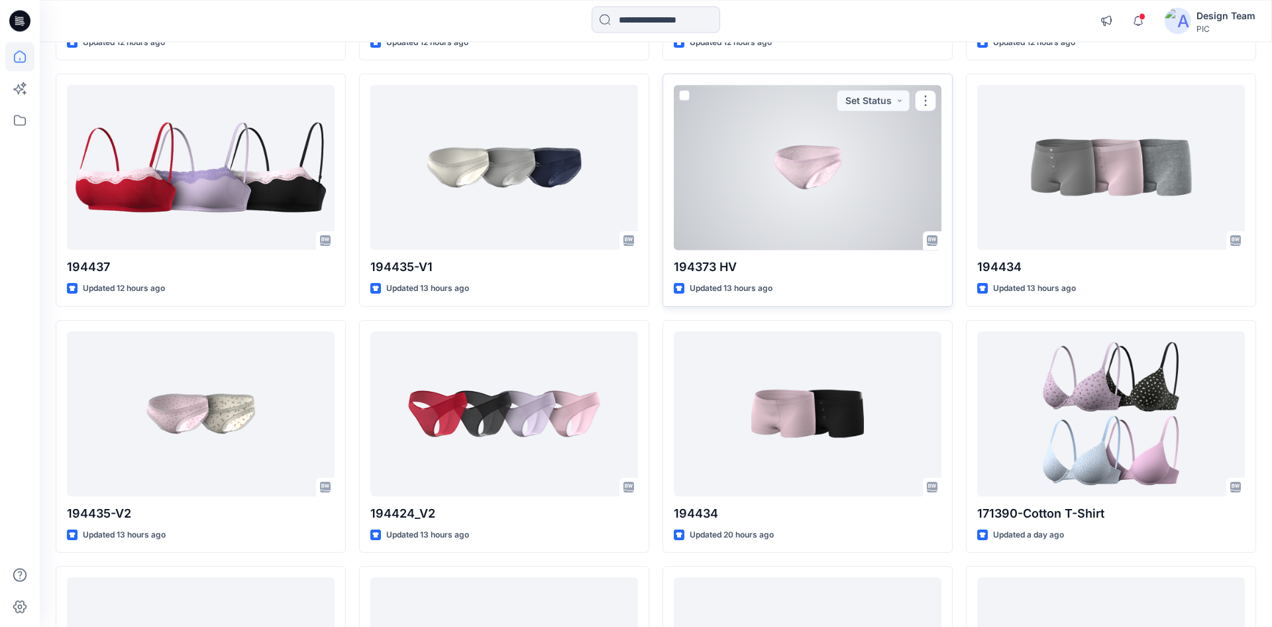
scroll to position [1590, 0]
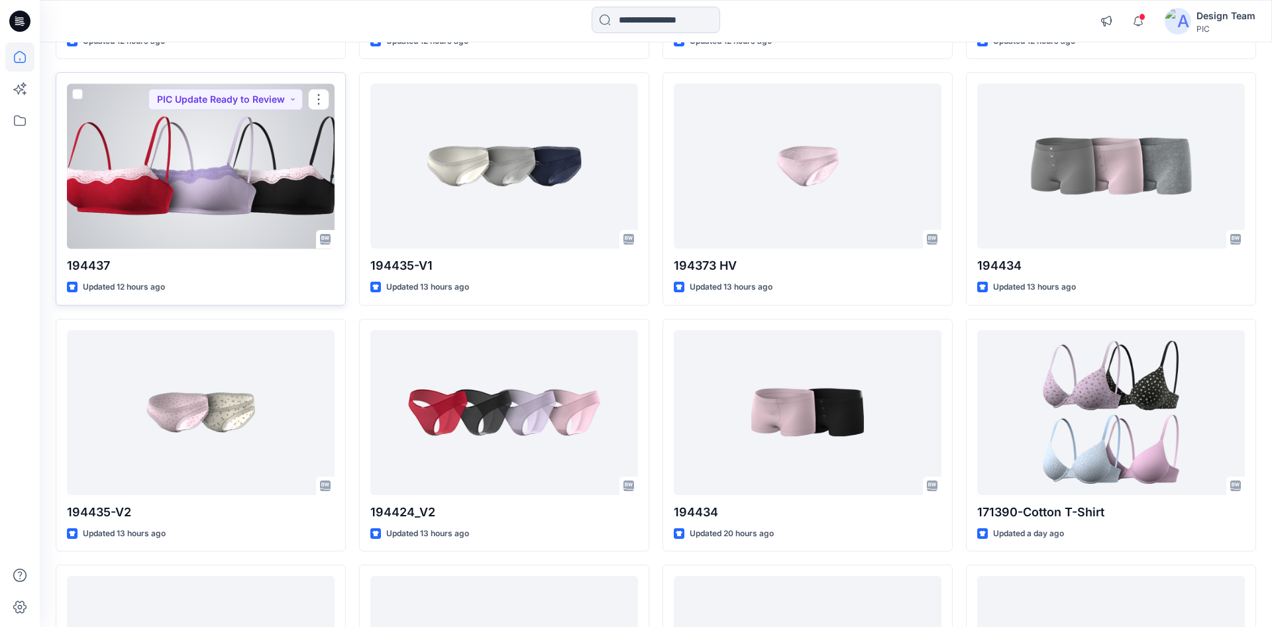
click at [209, 172] on div at bounding box center [201, 165] width 268 height 165
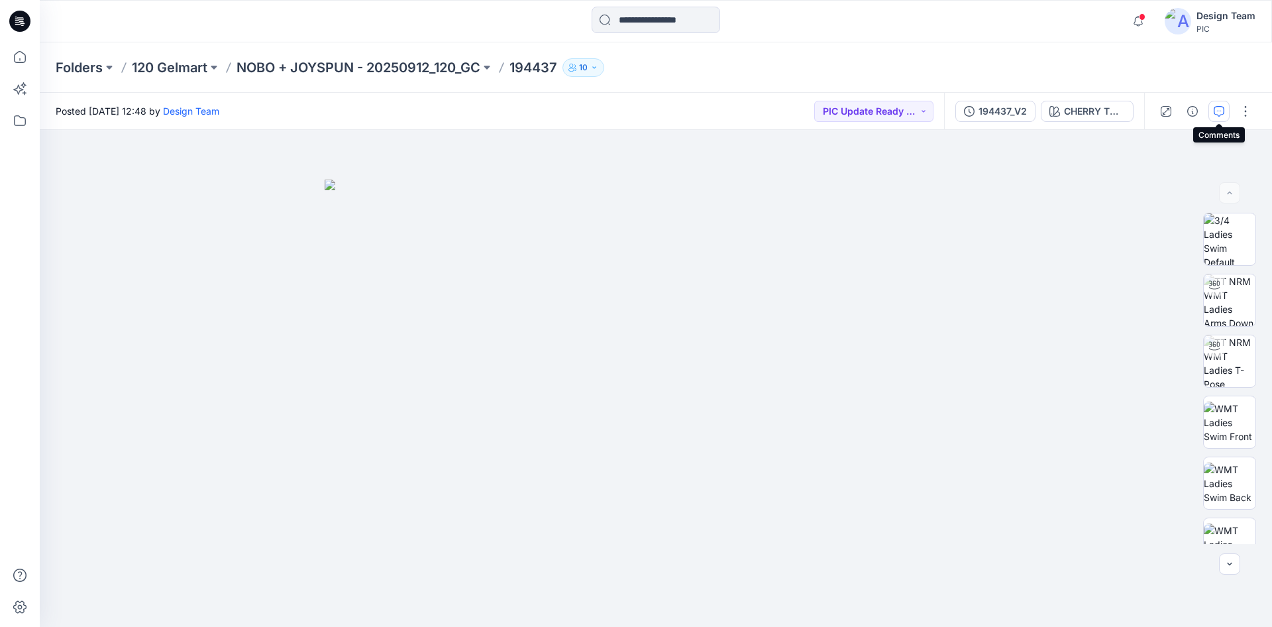
click at [1219, 110] on icon "button" at bounding box center [1219, 111] width 11 height 11
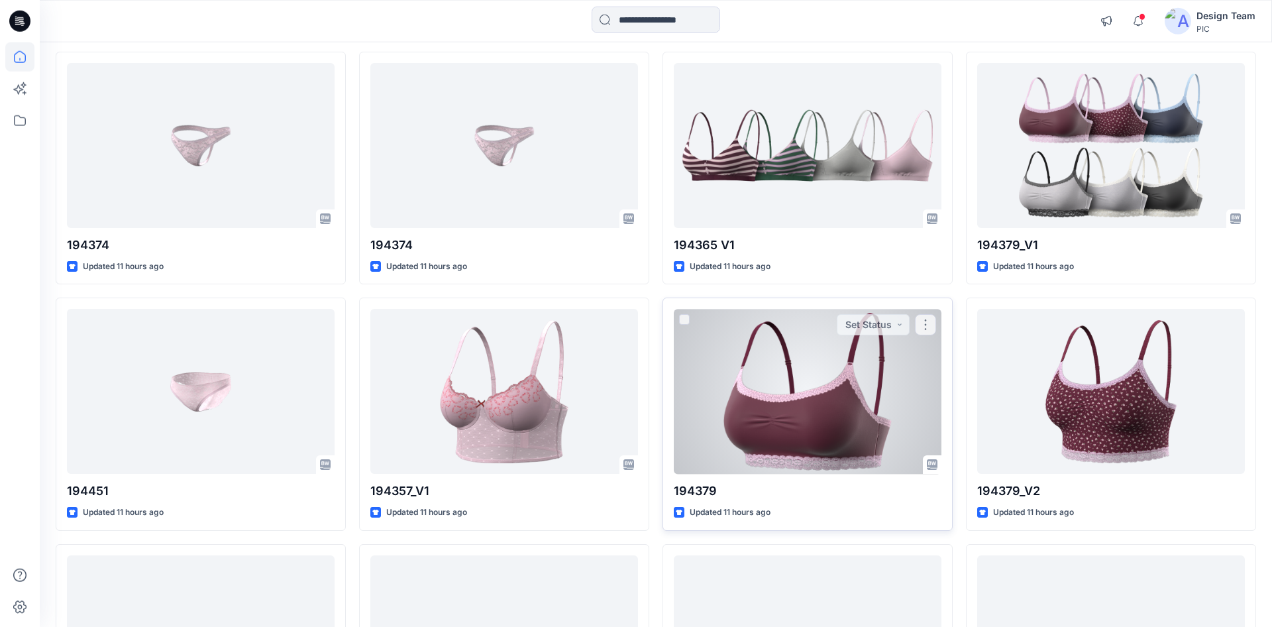
scroll to position [875, 0]
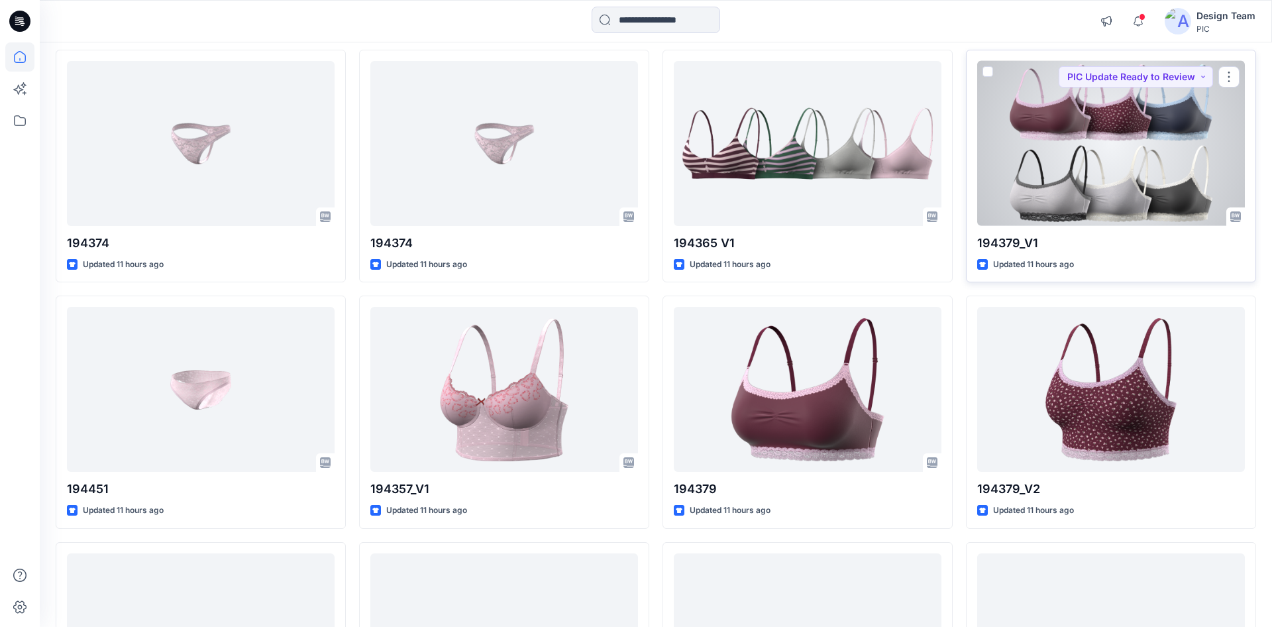
click at [1062, 202] on div at bounding box center [1111, 143] width 268 height 165
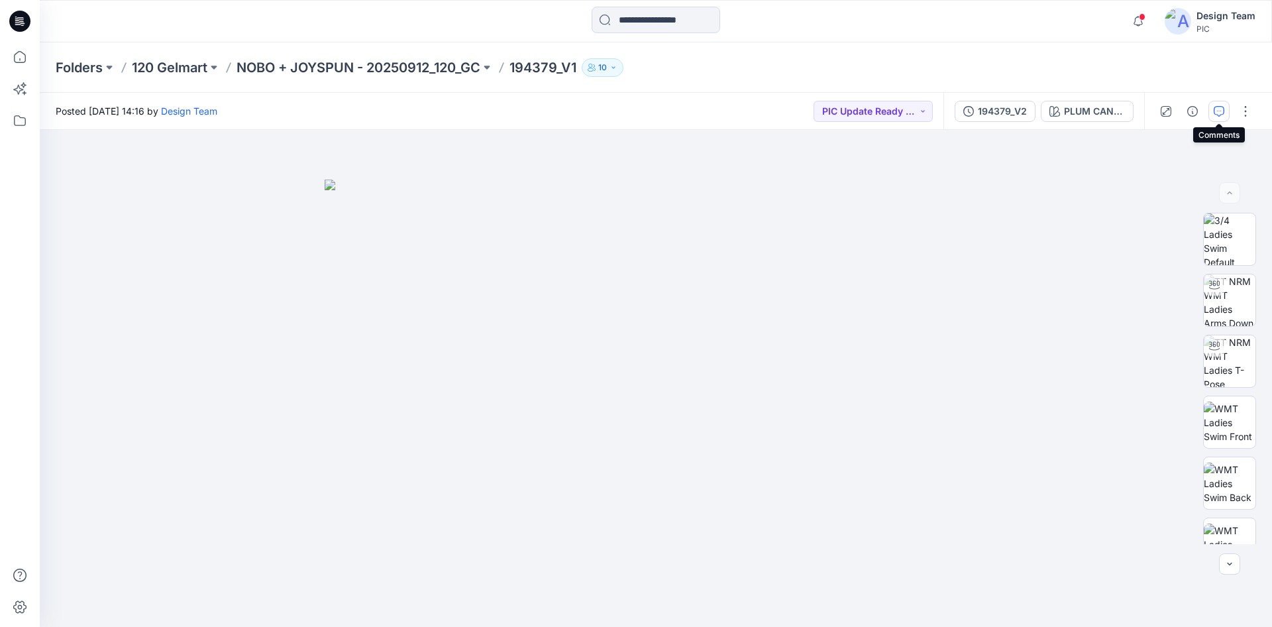
click at [1213, 110] on button "button" at bounding box center [1219, 111] width 21 height 21
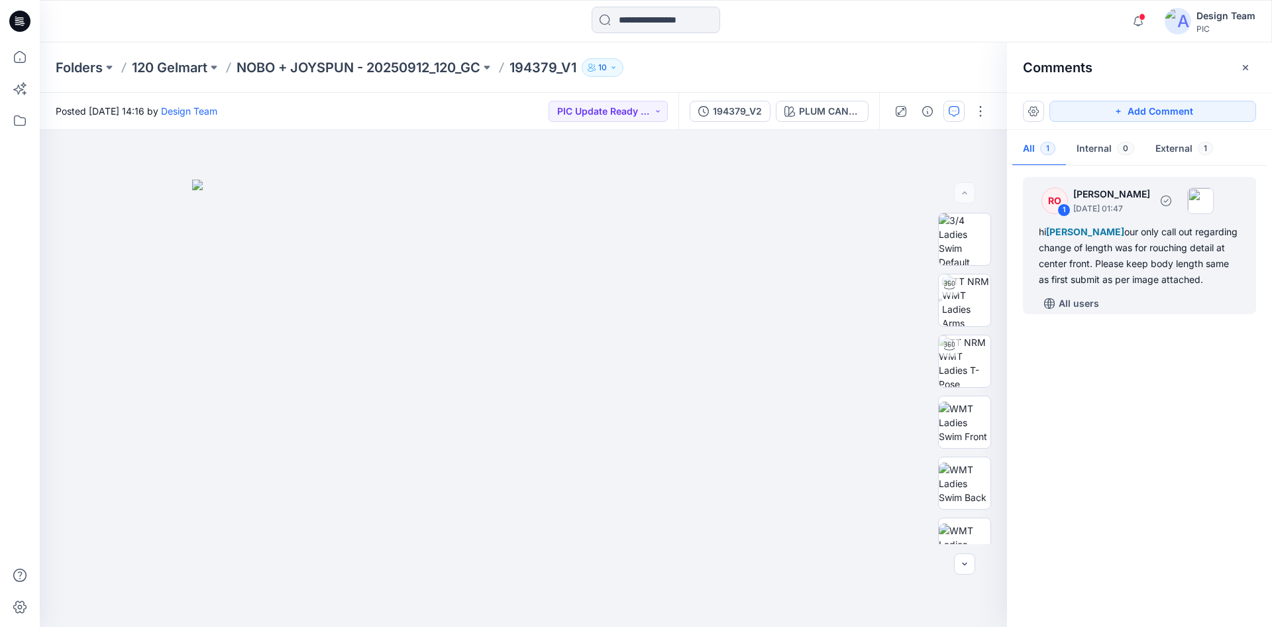
click at [1132, 257] on div "hi [PERSON_NAME] our only call out regarding change of length was for rouching …" at bounding box center [1139, 256] width 201 height 64
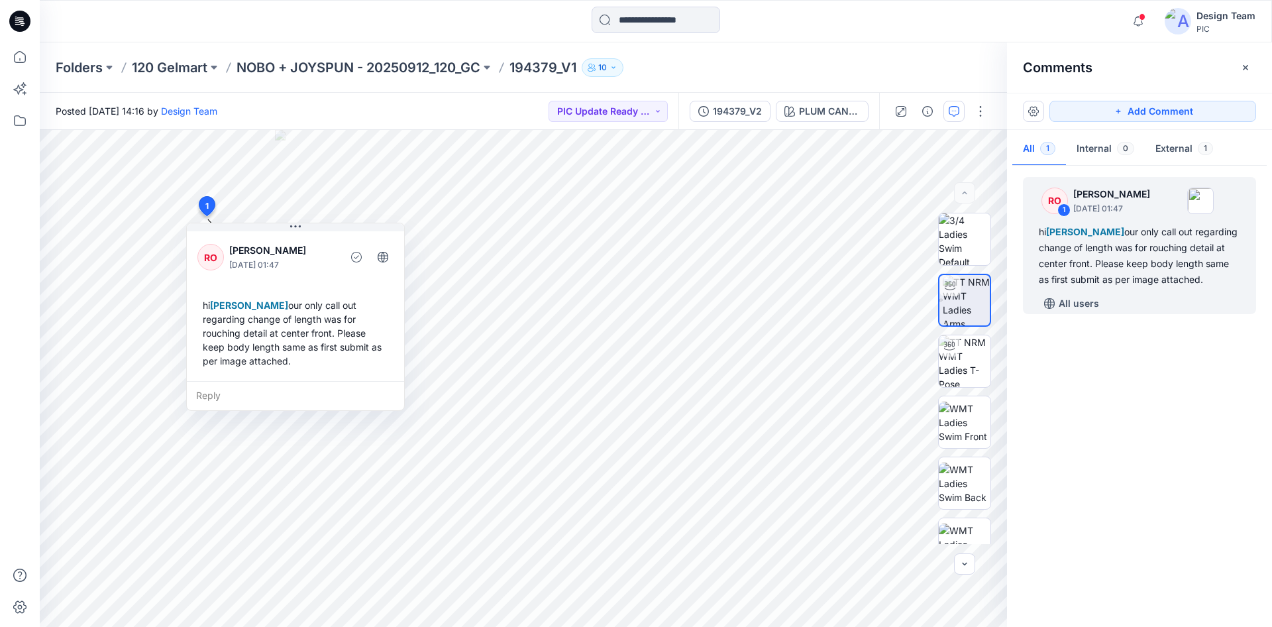
click at [21, 15] on icon at bounding box center [19, 21] width 21 height 21
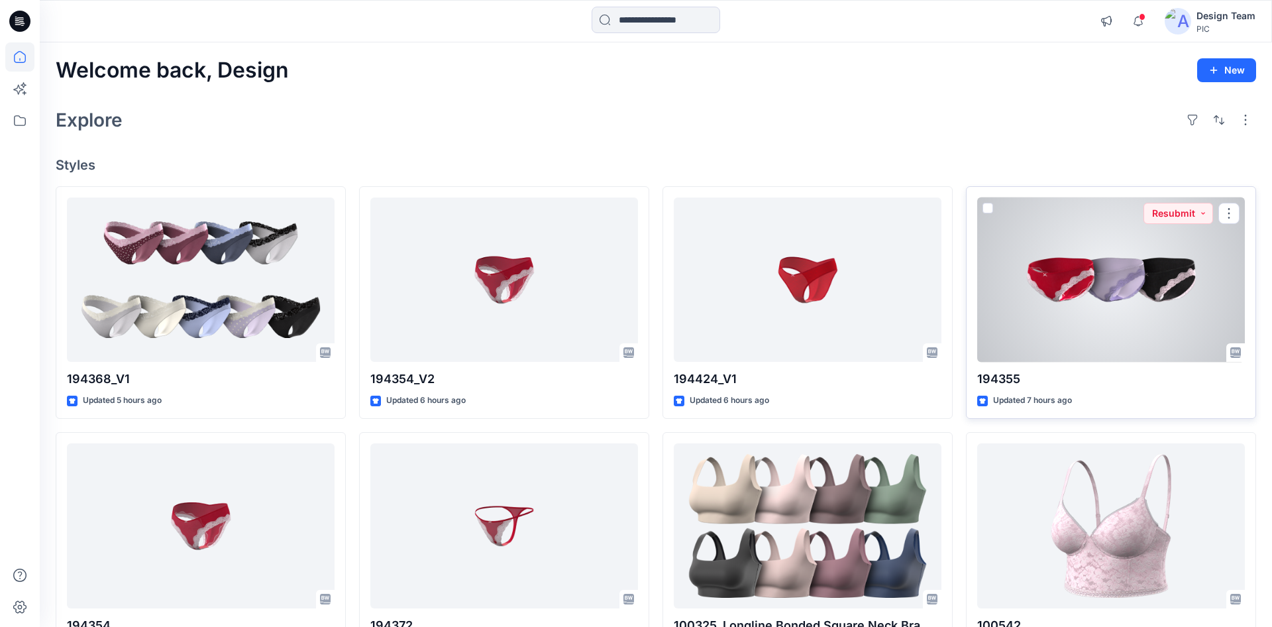
click at [1129, 256] on div at bounding box center [1111, 279] width 268 height 165
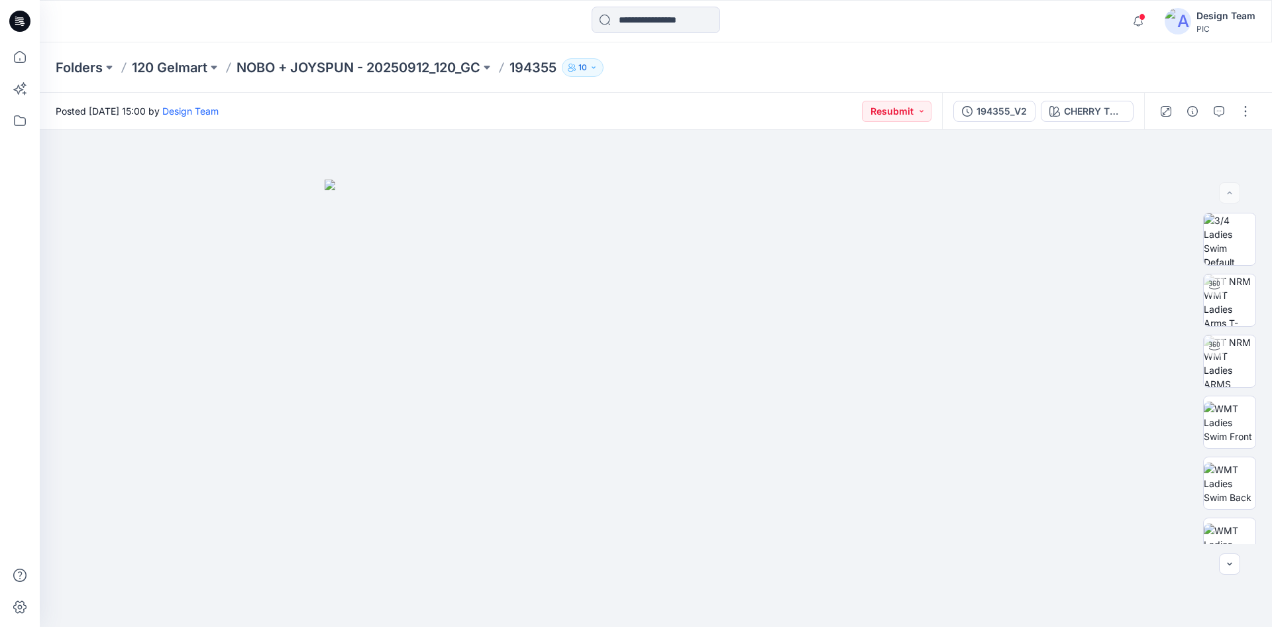
click at [1221, 123] on div at bounding box center [1205, 111] width 123 height 37
click at [1218, 117] on button "button" at bounding box center [1219, 111] width 21 height 21
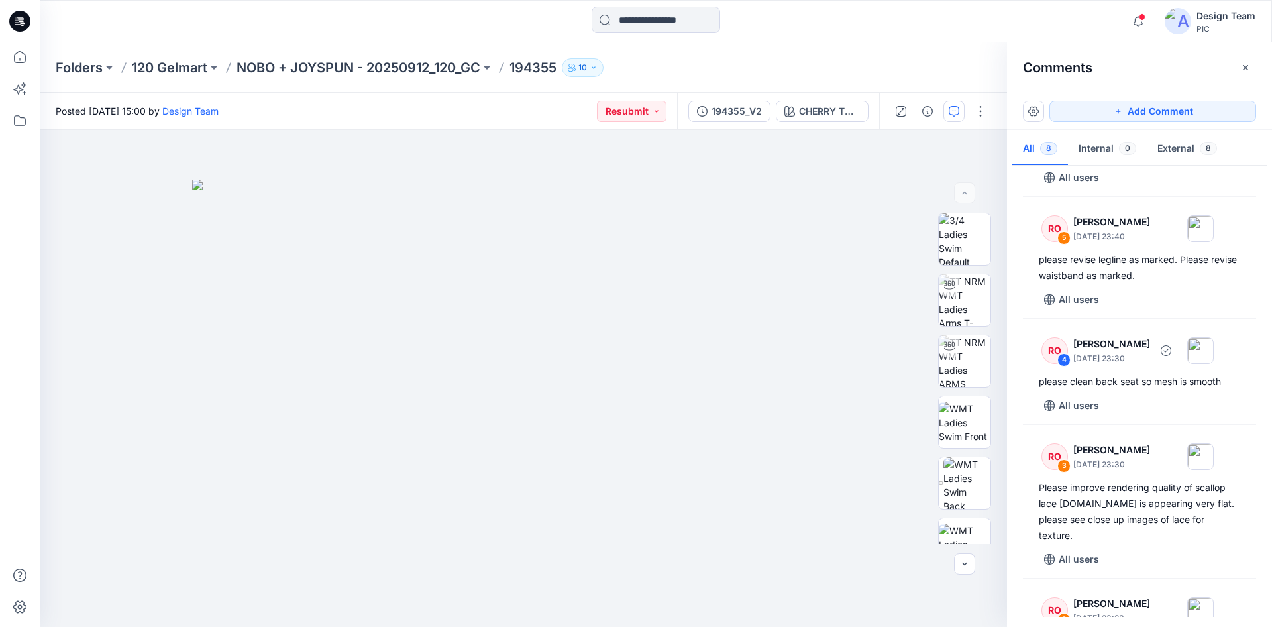
scroll to position [559, 0]
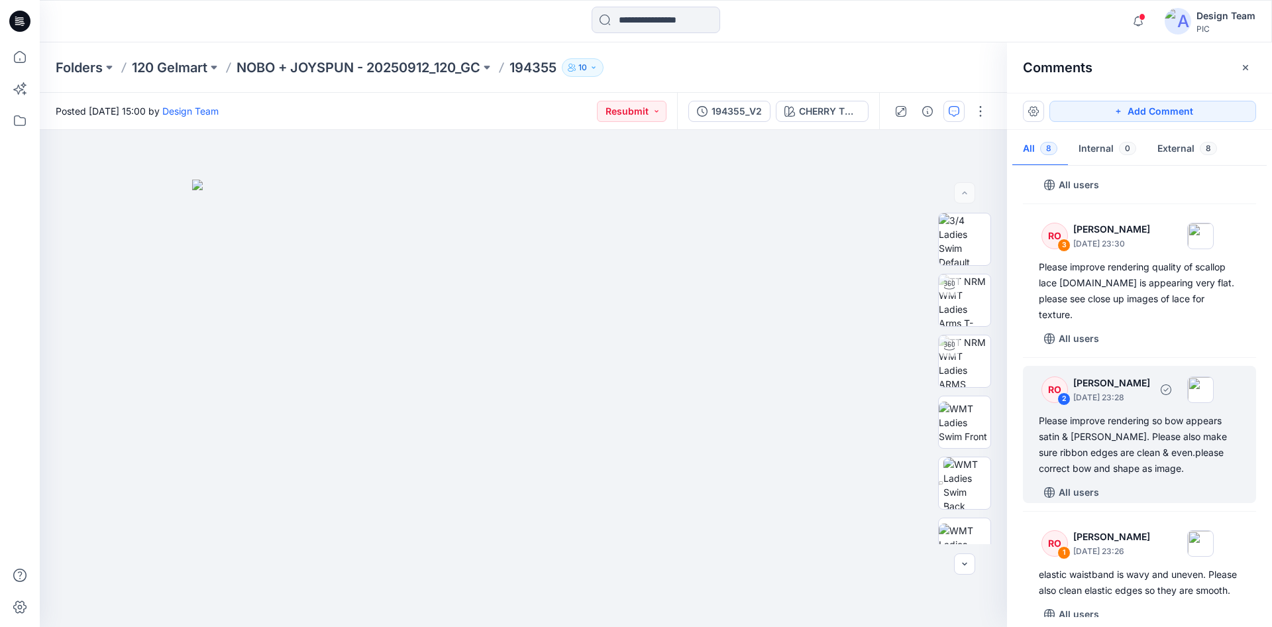
click at [1111, 434] on div "Please improve rendering so bow appears satin & [PERSON_NAME]. Please also make…" at bounding box center [1139, 445] width 201 height 64
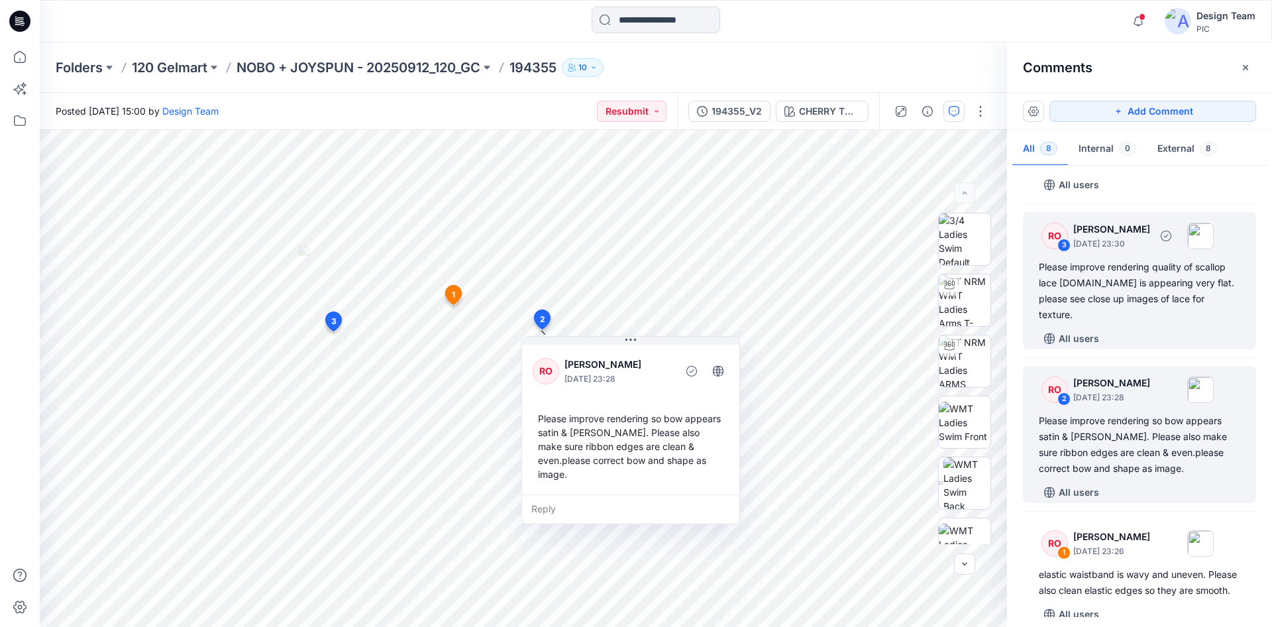
click at [1116, 276] on div "Please improve rendering quality of scallop lace [DOMAIN_NAME] is appearing ver…" at bounding box center [1139, 291] width 201 height 64
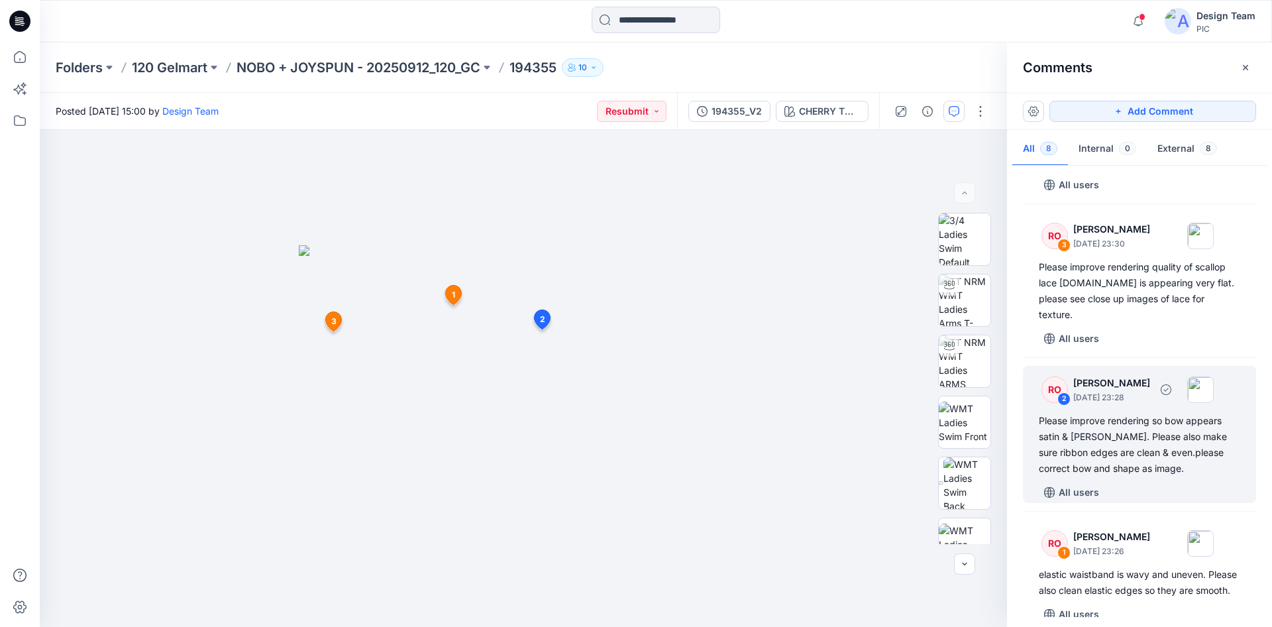
click at [1093, 413] on div "Please improve rendering so bow appears satin & [PERSON_NAME]. Please also make…" at bounding box center [1139, 445] width 201 height 64
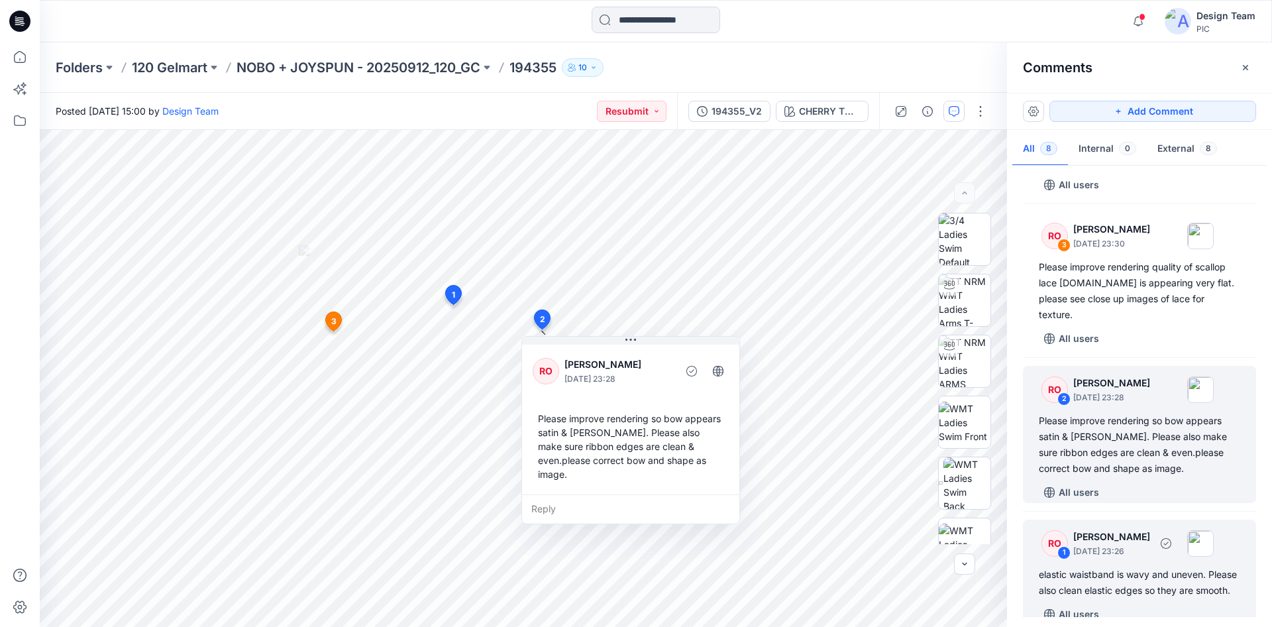
click at [1084, 580] on div "elastic waistband is wavy and uneven. Please also clean elastic edges so they a…" at bounding box center [1139, 583] width 201 height 32
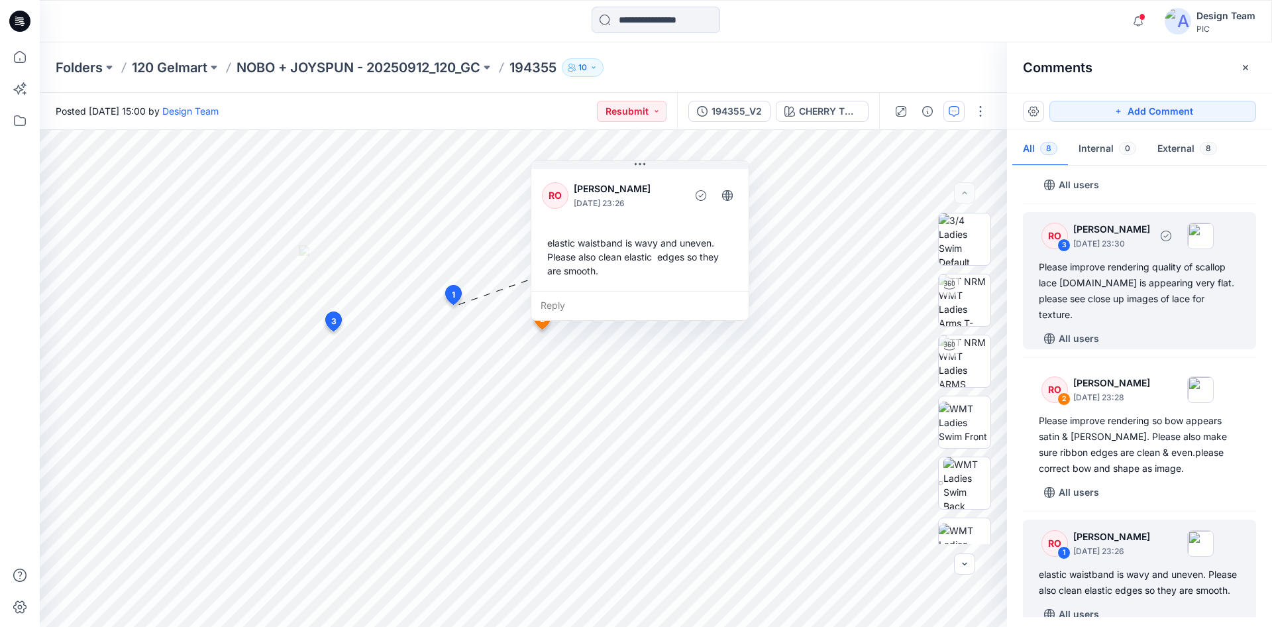
click at [1065, 243] on div "3" at bounding box center [1064, 245] width 13 height 13
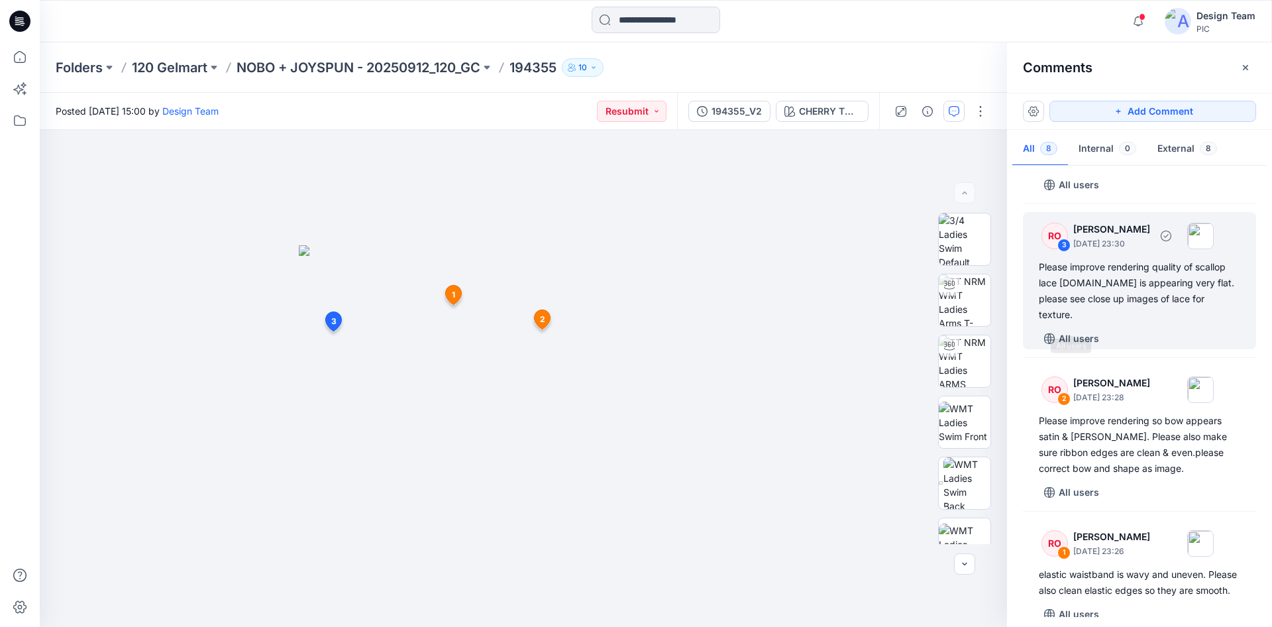
click at [1084, 296] on div "Please improve rendering quality of scallop lace [DOMAIN_NAME] is appearing ver…" at bounding box center [1139, 291] width 201 height 64
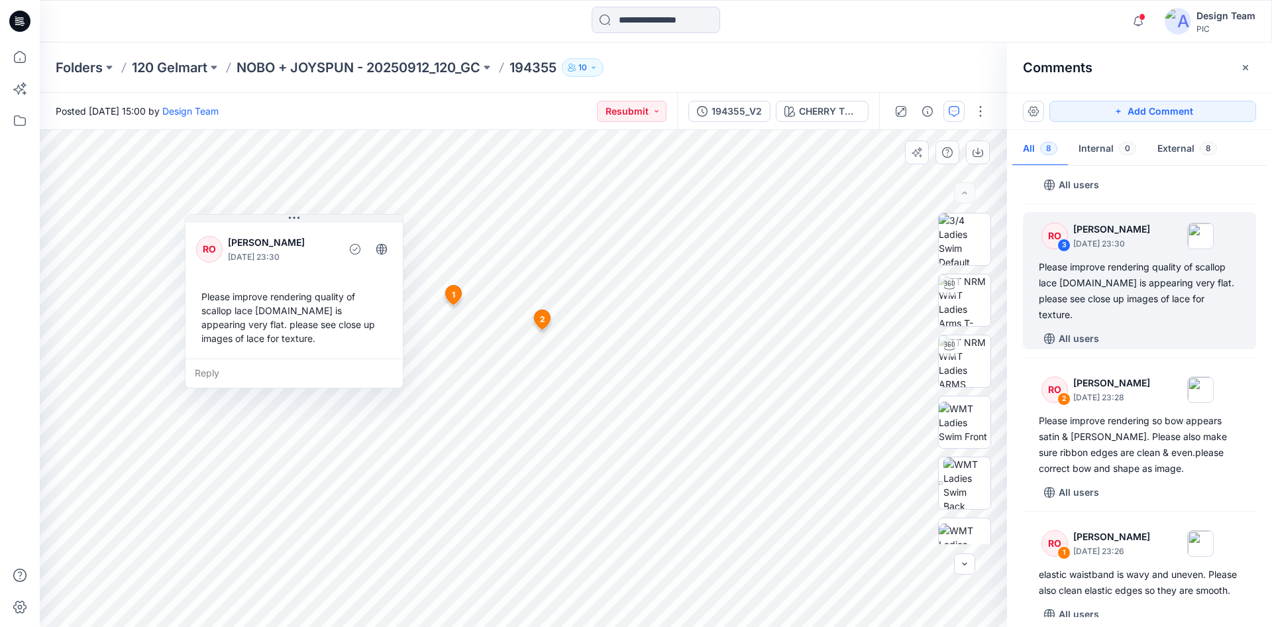
click at [199, 368] on div "Reply" at bounding box center [294, 372] width 217 height 29
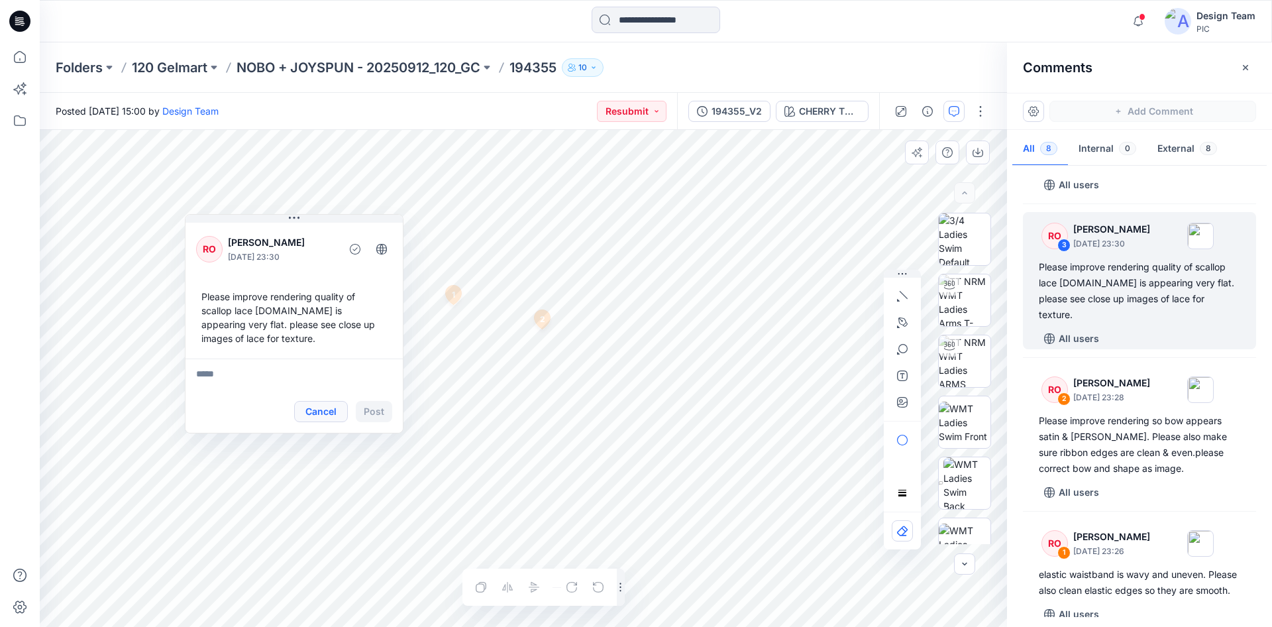
click at [325, 405] on button "Cancel" at bounding box center [321, 411] width 54 height 21
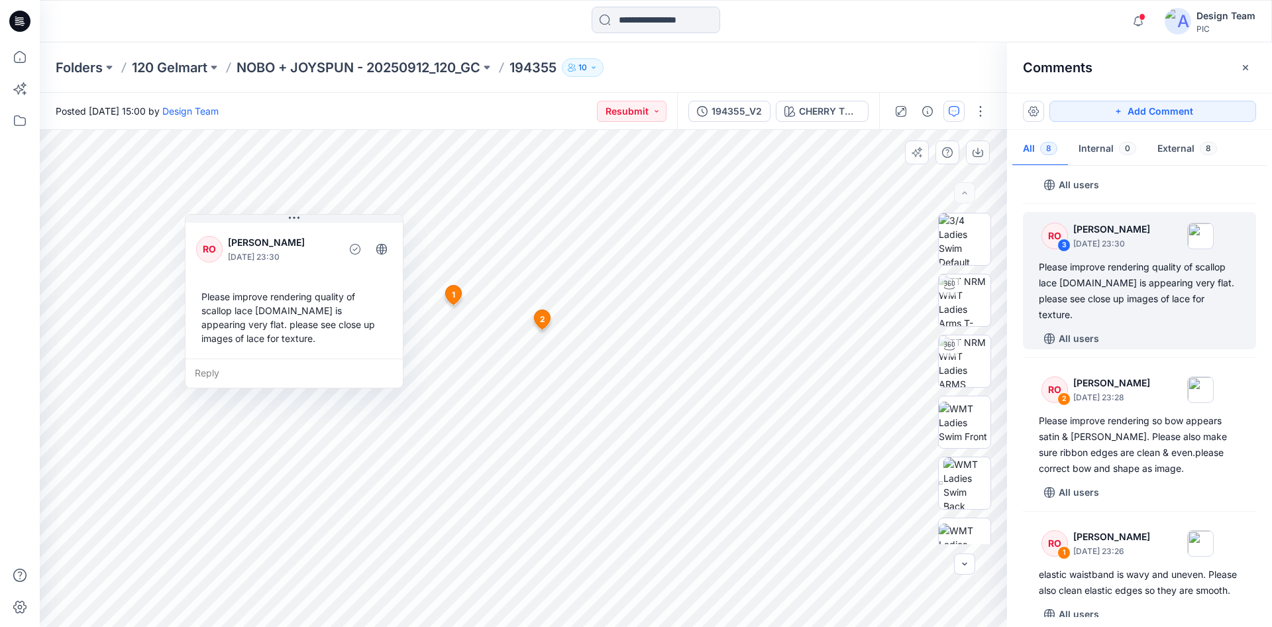
click at [25, 27] on icon at bounding box center [19, 21] width 21 height 21
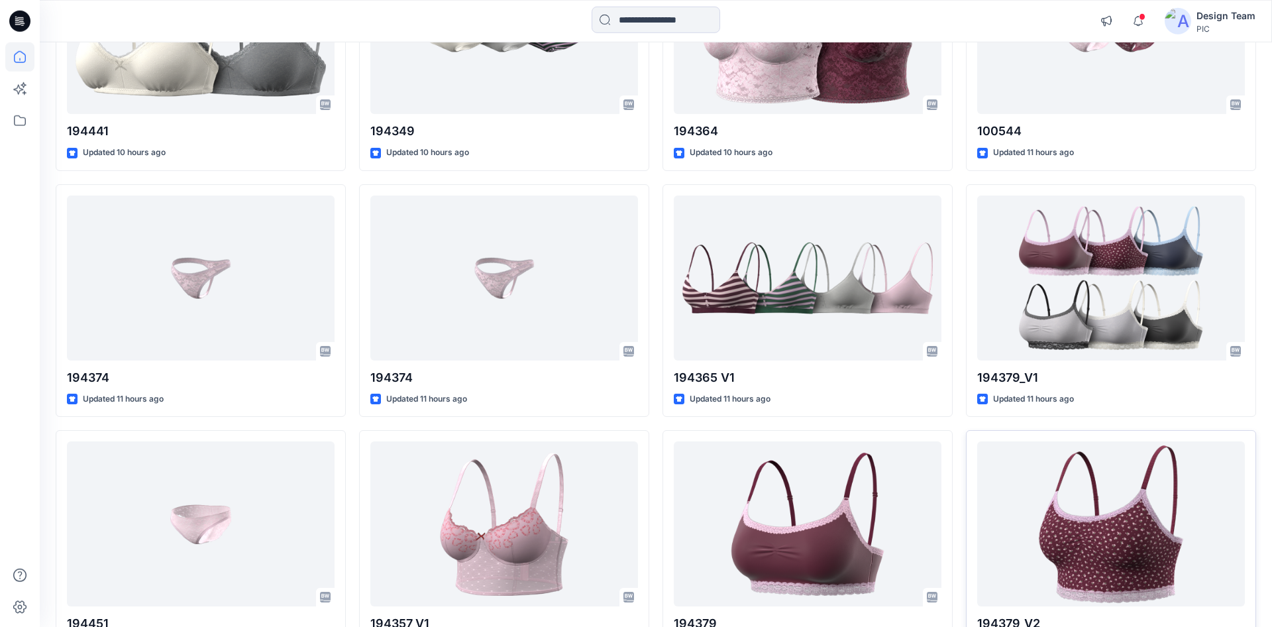
scroll to position [716, 0]
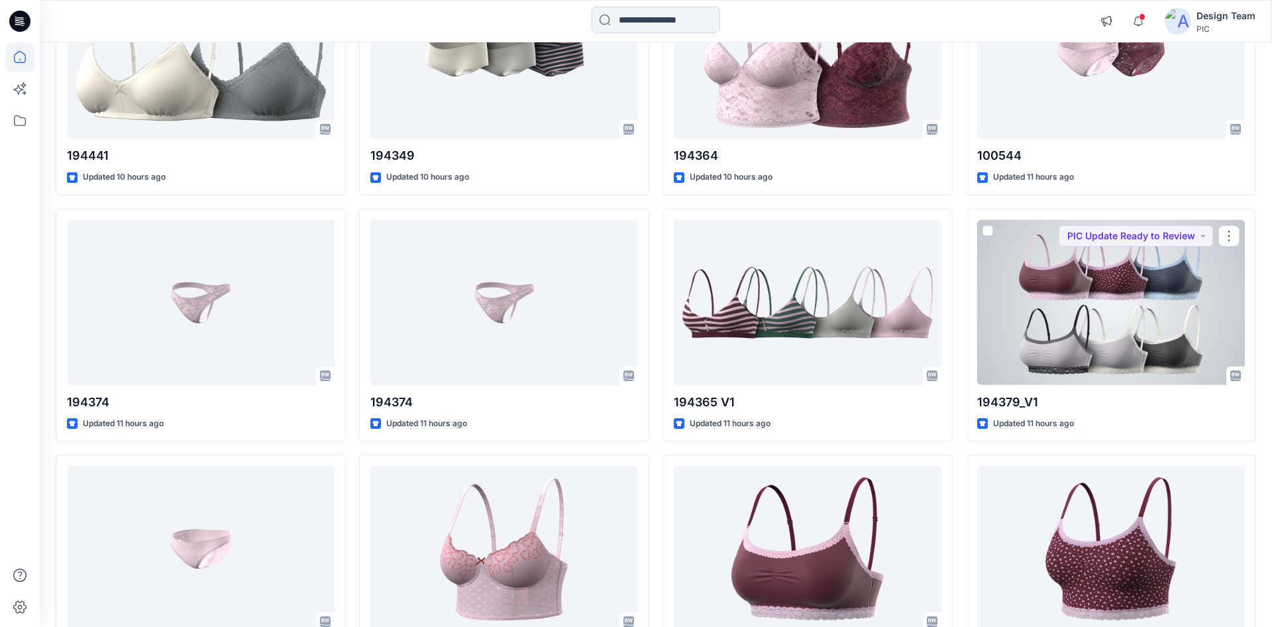
click at [1103, 308] on div at bounding box center [1111, 302] width 268 height 165
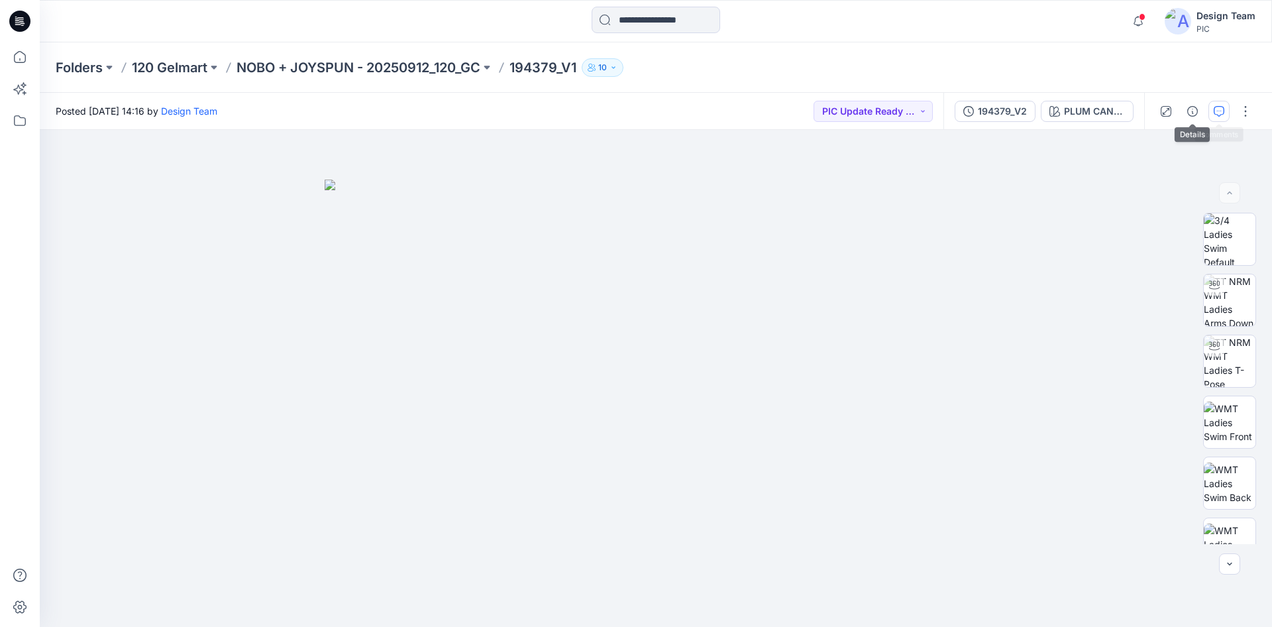
click at [1224, 105] on button "button" at bounding box center [1219, 111] width 21 height 21
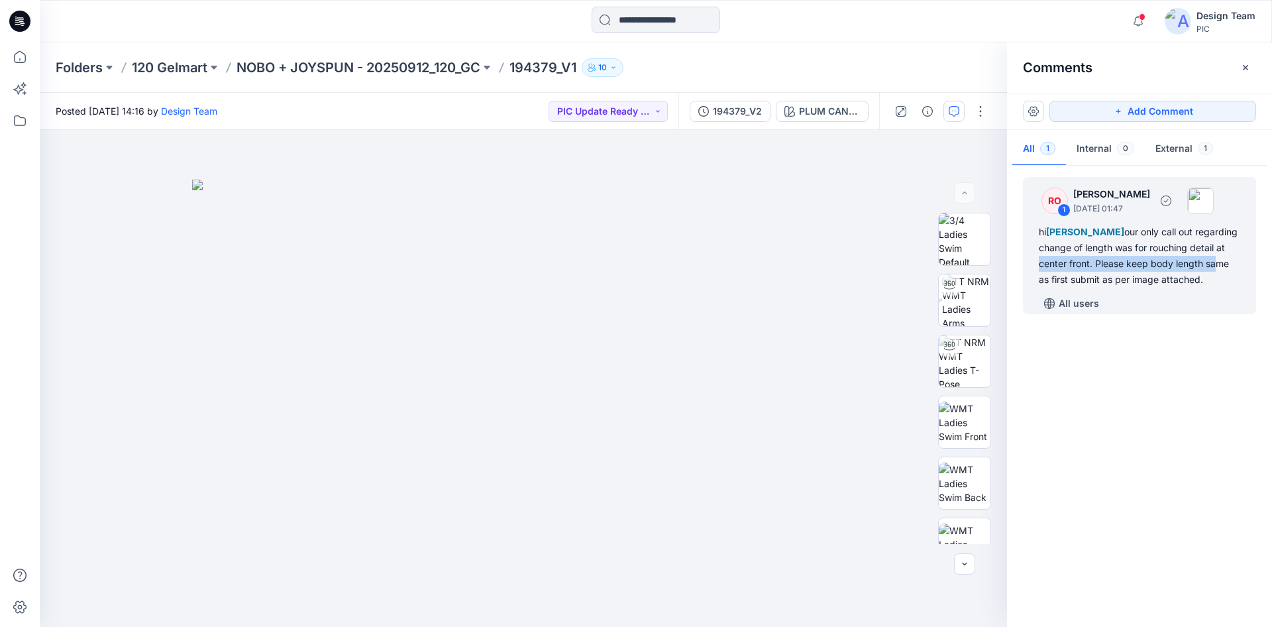
click at [1072, 274] on div "hi [PERSON_NAME] our only call out regarding change of length was for rouching …" at bounding box center [1139, 256] width 201 height 64
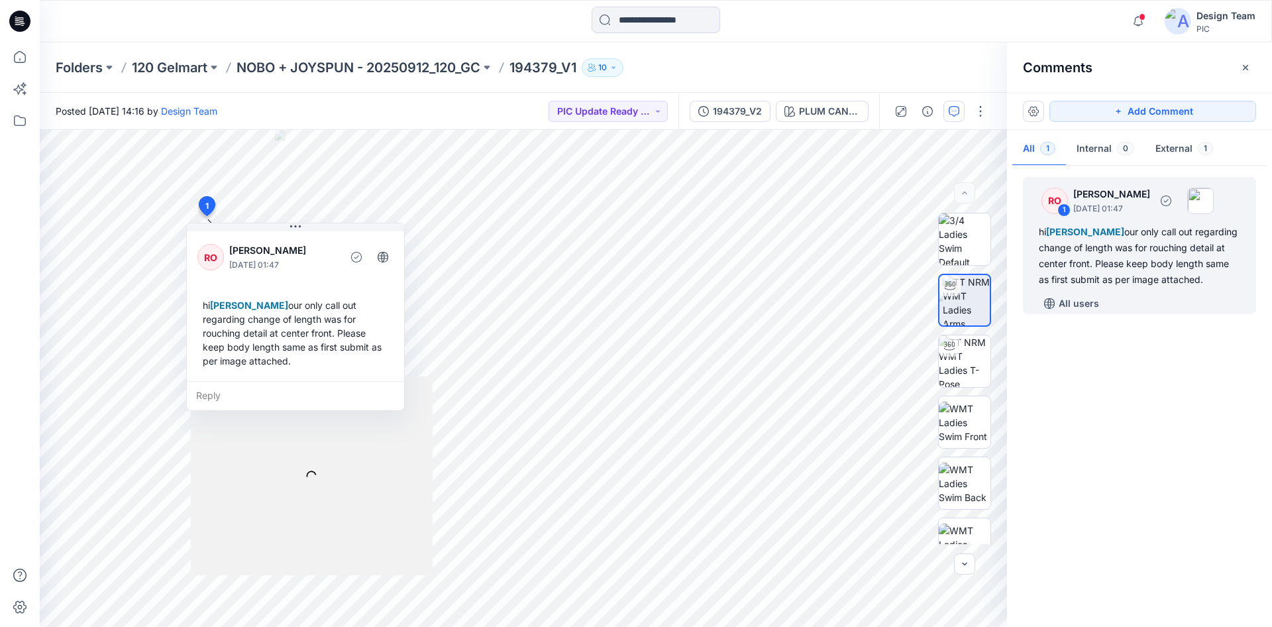
click at [1135, 314] on div "All users" at bounding box center [1147, 303] width 217 height 21
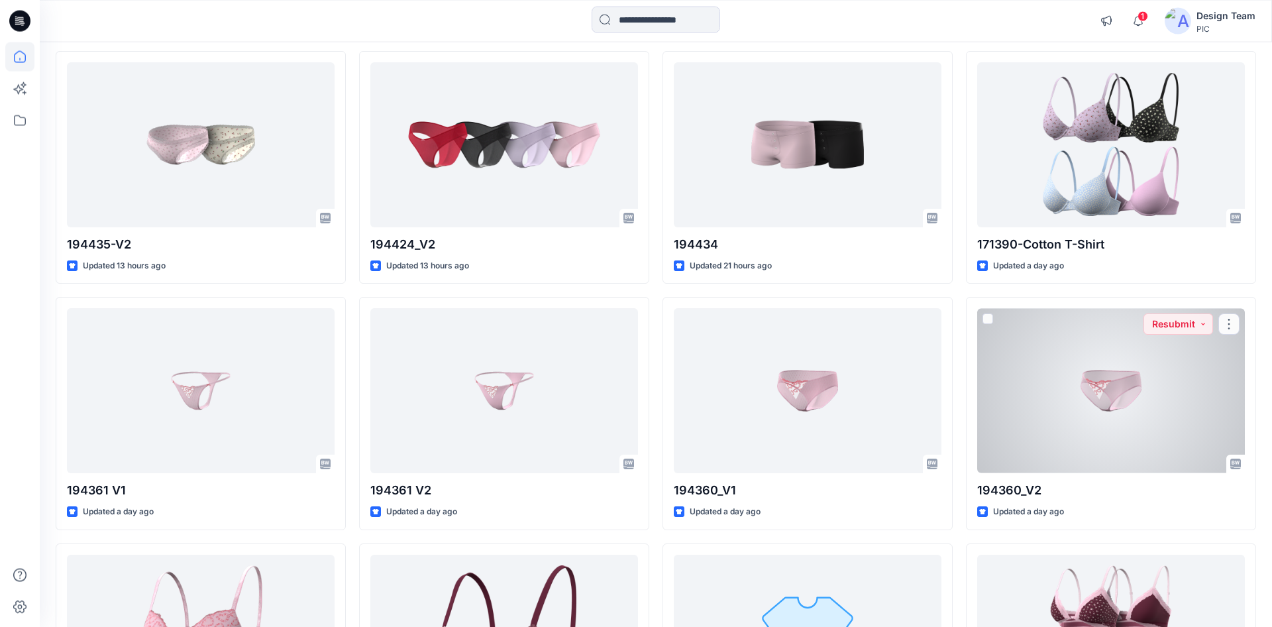
scroll to position [1829, 0]
